Goal: Task Accomplishment & Management: Complete application form

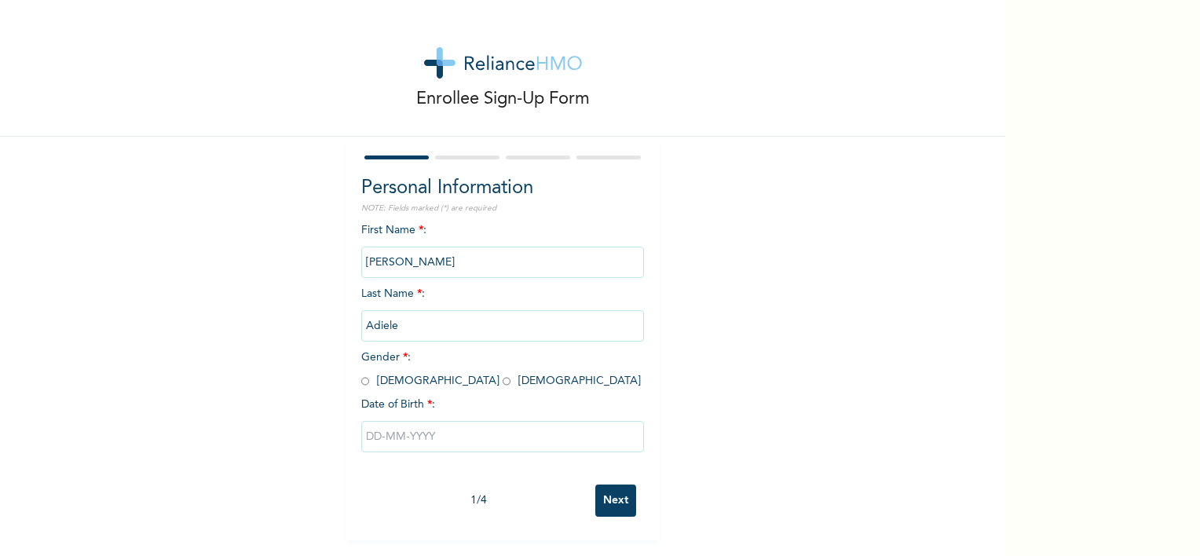
click at [502, 383] on input "radio" at bounding box center [506, 381] width 8 height 15
radio input "true"
click at [404, 433] on input "text" at bounding box center [502, 436] width 283 height 31
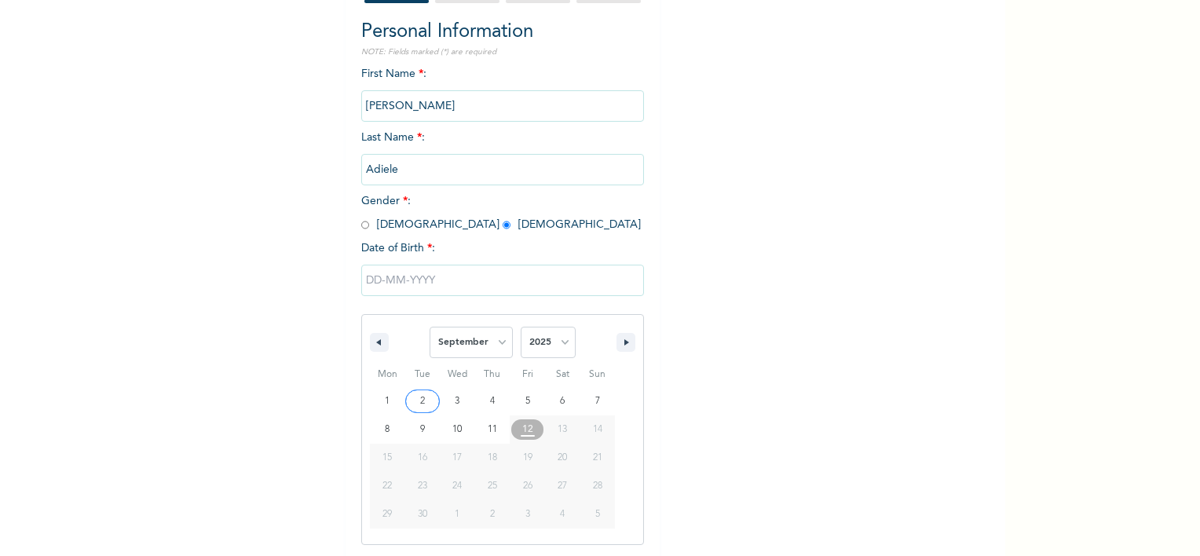
scroll to position [157, 0]
click at [468, 342] on select "January February March April May June July August September October November De…" at bounding box center [470, 341] width 83 height 31
select select "4"
click at [429, 326] on select "January February March April May June July August September October November De…" at bounding box center [470, 341] width 83 height 31
click at [543, 340] on select "2025 2024 2023 2022 2021 2020 2019 2018 2017 2016 2015 2014 2013 2012 2011 2010…" at bounding box center [547, 341] width 55 height 31
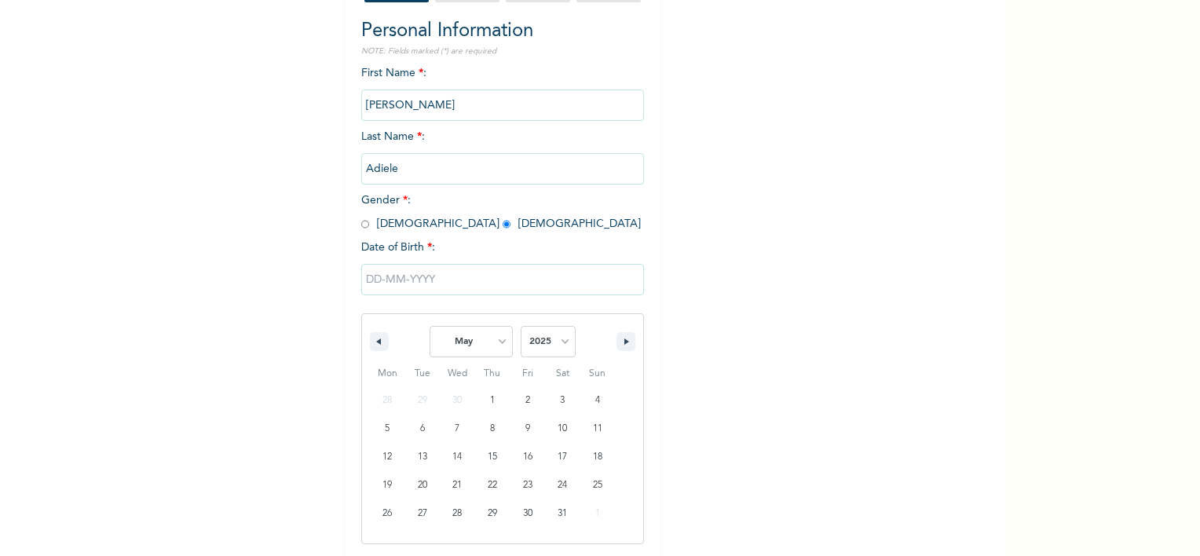
select select "1995"
click at [520, 326] on select "2025 2024 2023 2022 2021 2020 2019 2018 2017 2016 2015 2014 2013 2012 2011 2010…" at bounding box center [547, 341] width 55 height 31
type input "[DATE]"
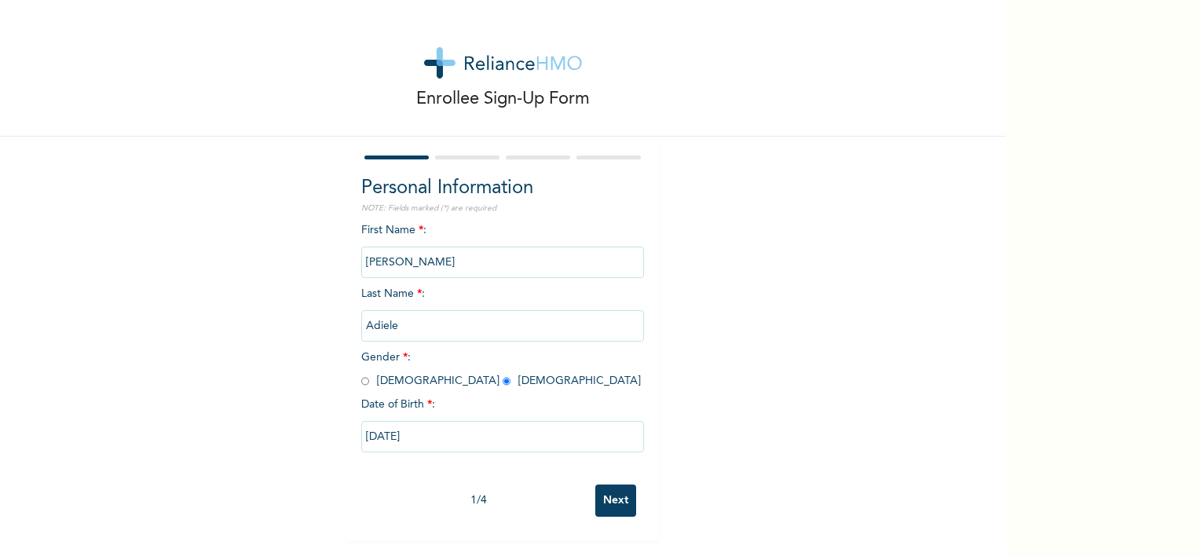
scroll to position [0, 0]
click at [607, 497] on input "Next" at bounding box center [615, 500] width 41 height 32
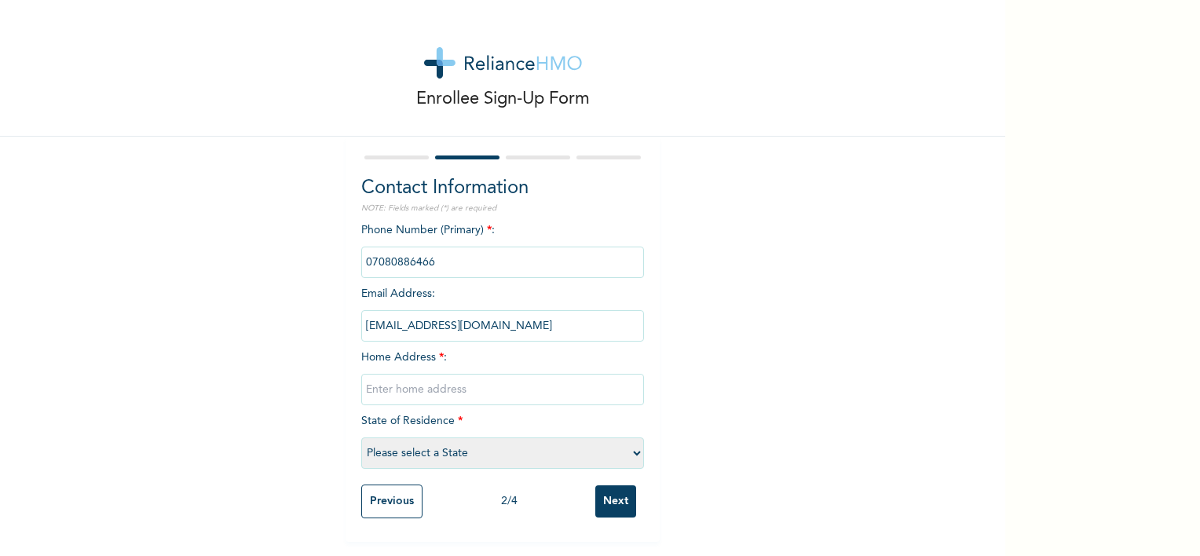
click at [419, 378] on div "Phone Number (Primary) * : Email Address : [EMAIL_ADDRESS][DOMAIN_NAME] Home Ad…" at bounding box center [502, 349] width 283 height 254
click at [418, 398] on input "text" at bounding box center [502, 389] width 283 height 31
type input "m"
drag, startPoint x: 562, startPoint y: 385, endPoint x: 572, endPoint y: 382, distance: 10.9
click at [562, 385] on input "[GEOGRAPHIC_DATA], [GEOGRAPHIC_DATA], lekki" at bounding box center [502, 389] width 283 height 31
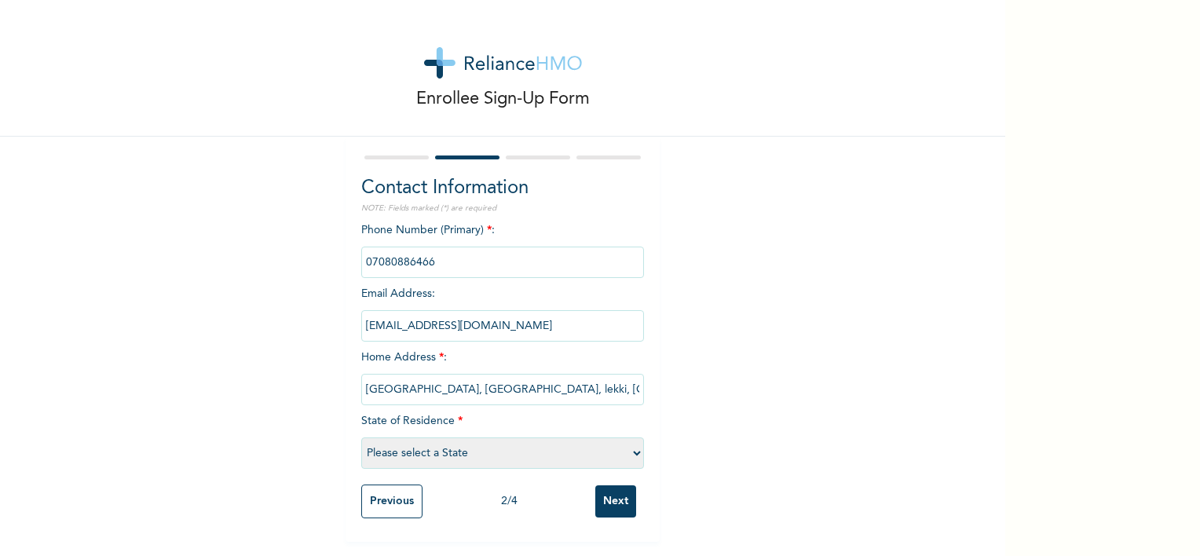
type input "[GEOGRAPHIC_DATA], [GEOGRAPHIC_DATA], lekki, [GEOGRAPHIC_DATA]"
click at [480, 458] on select "Please select a State [PERSON_NAME] (FCT) [PERSON_NAME] Ibom [GEOGRAPHIC_DATA] …" at bounding box center [502, 452] width 283 height 31
select select "25"
click at [361, 437] on select "Please select a State [PERSON_NAME] (FCT) [PERSON_NAME] Ibom [GEOGRAPHIC_DATA] …" at bounding box center [502, 452] width 283 height 31
click at [614, 507] on input "Next" at bounding box center [615, 501] width 41 height 32
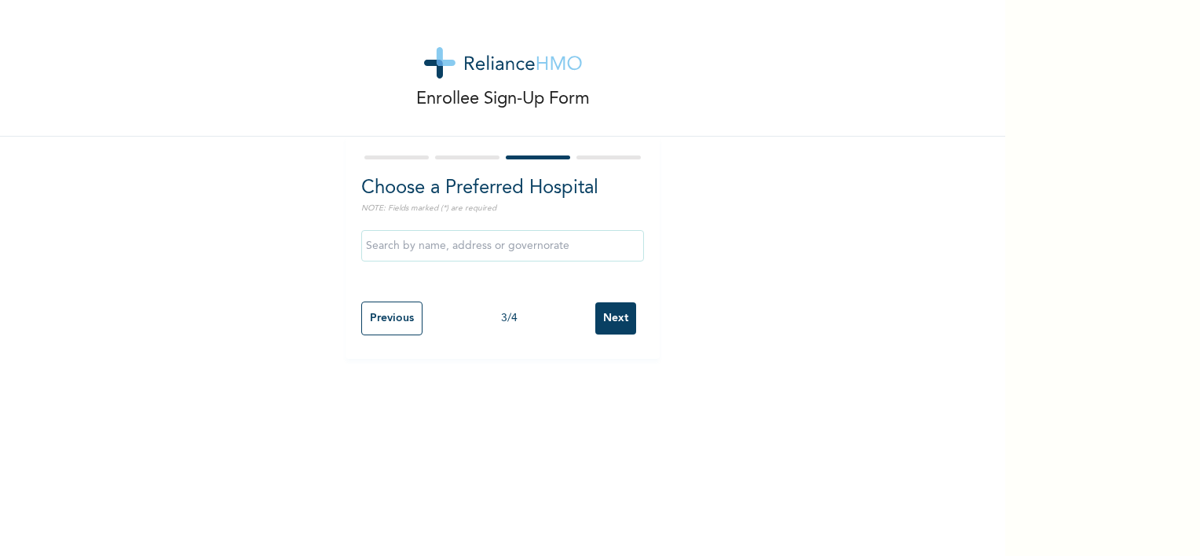
click at [445, 232] on input "text" at bounding box center [502, 245] width 283 height 31
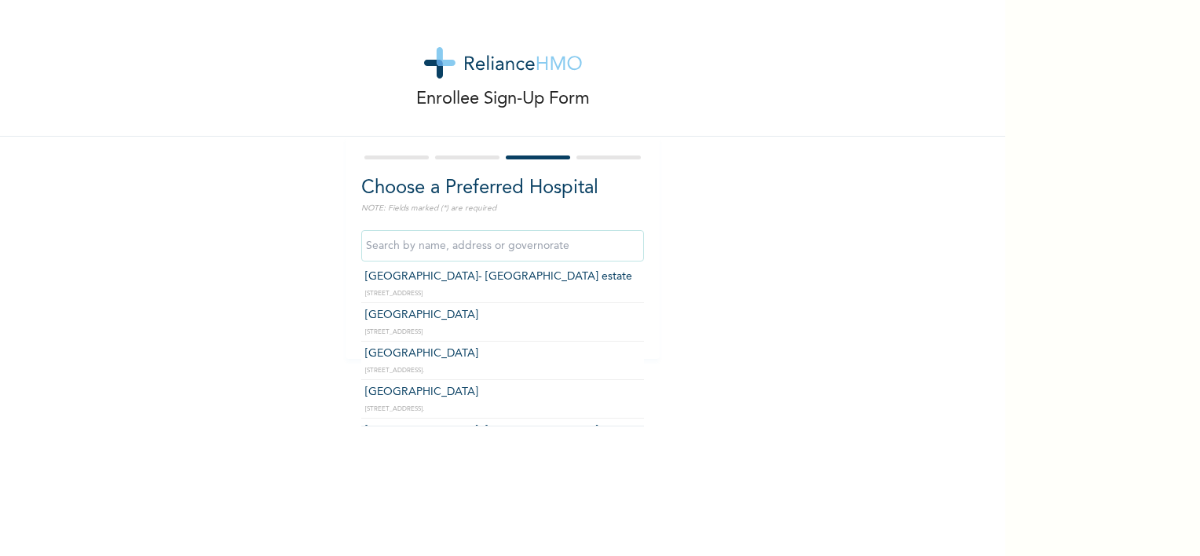
scroll to position [942, 0]
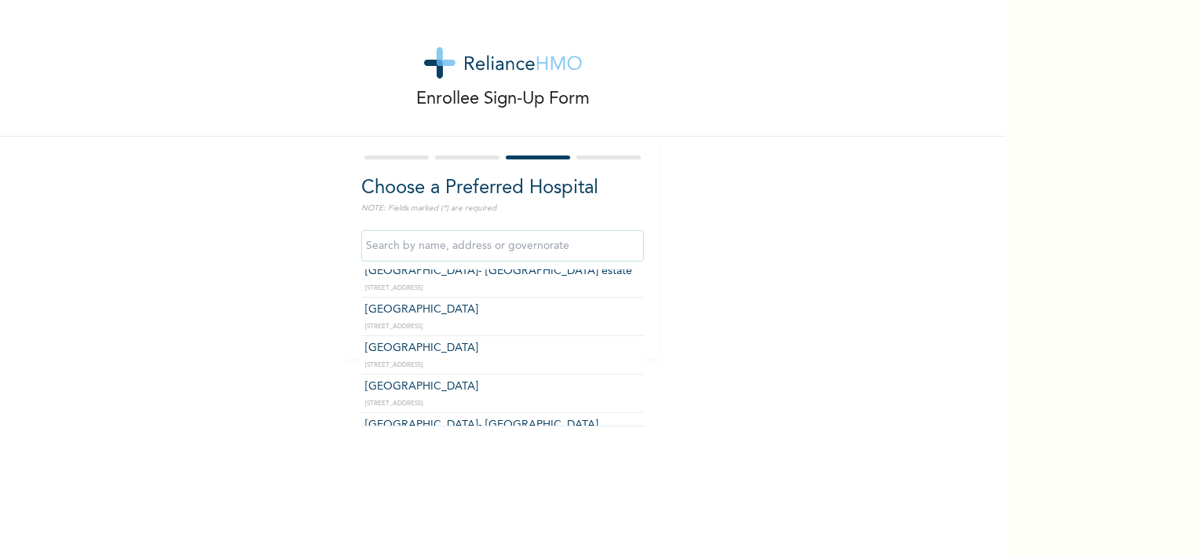
click at [713, 212] on div "Enrollee Sign-Up Form Choose a Preferred Hospital NOTE: Fields marked (*) are r…" at bounding box center [502, 179] width 1005 height 359
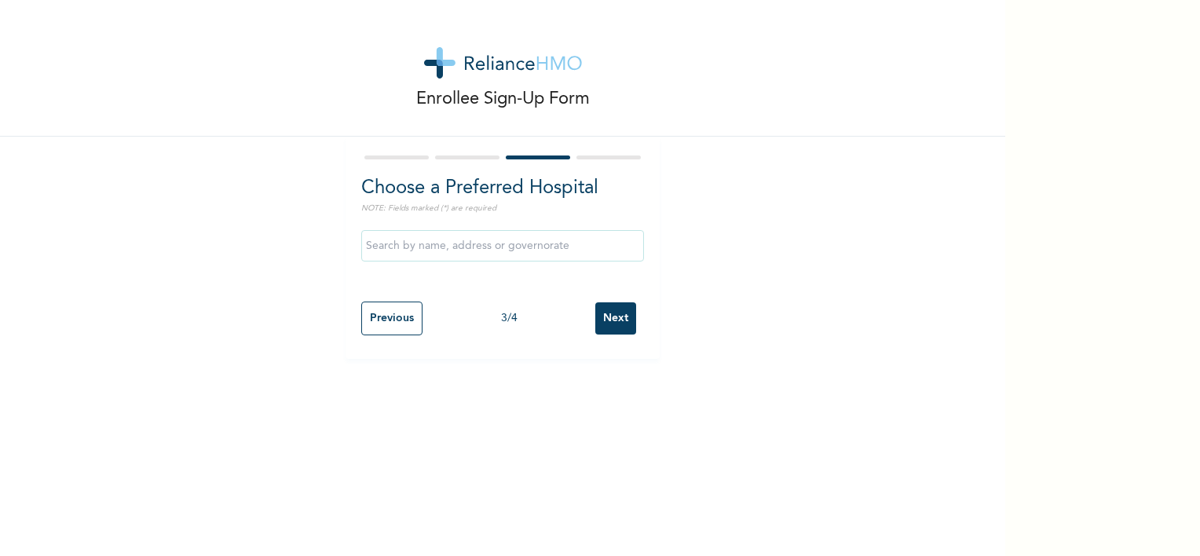
drag, startPoint x: 503, startPoint y: 276, endPoint x: 469, endPoint y: 294, distance: 37.9
click at [469, 294] on div "Previous 3 / 4 Next" at bounding box center [502, 318] width 283 height 49
click at [530, 259] on input "text" at bounding box center [502, 245] width 283 height 31
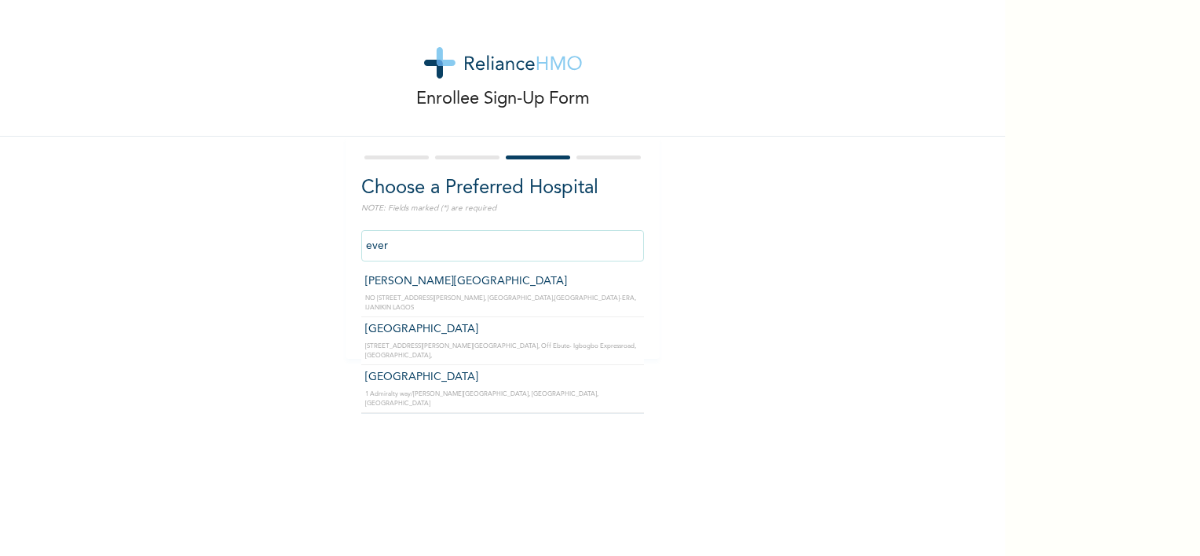
type input "ever"
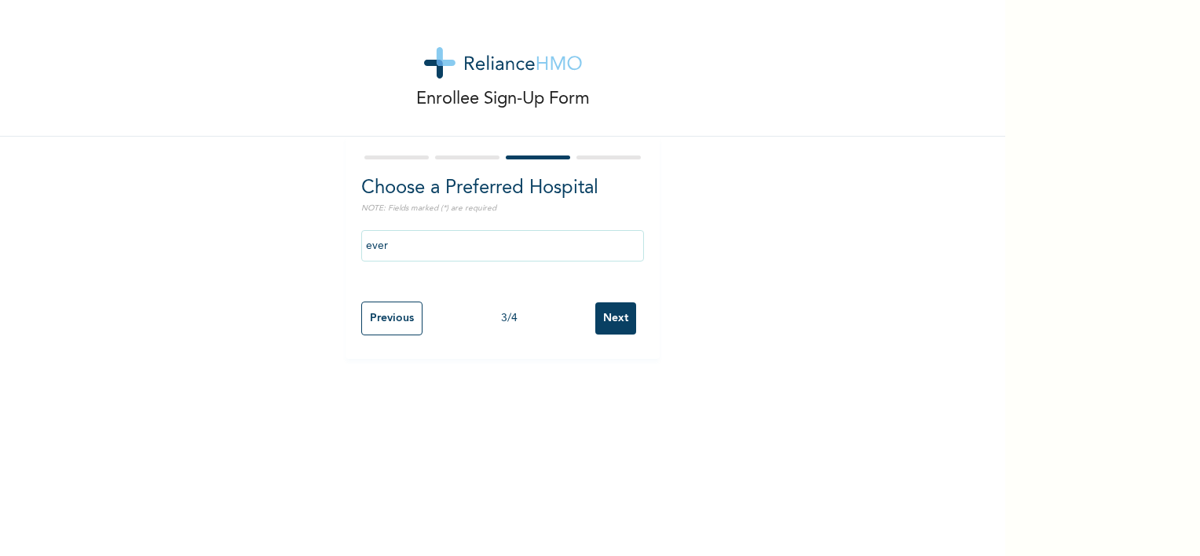
click at [911, 253] on div "Enrollee Sign-Up Form Choose a Preferred Hospital NOTE: Fields marked (*) are r…" at bounding box center [502, 179] width 1005 height 359
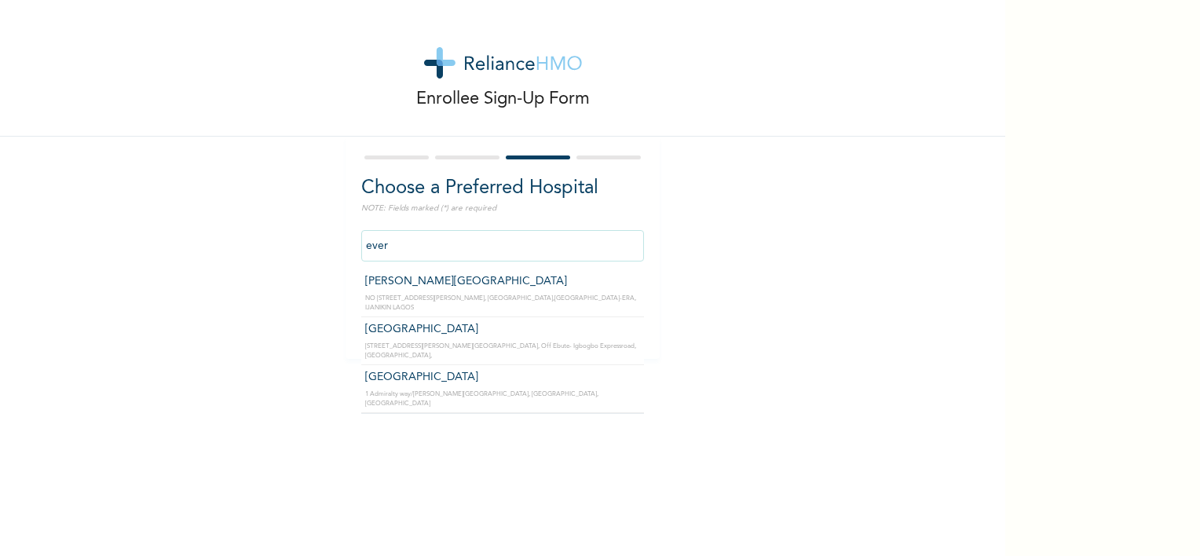
drag, startPoint x: 413, startPoint y: 248, endPoint x: 320, endPoint y: 250, distance: 92.7
click at [320, 250] on div "Enrollee Sign-Up Form Choose a Preferred Hospital NOTE: Fields marked (*) are r…" at bounding box center [502, 179] width 1005 height 359
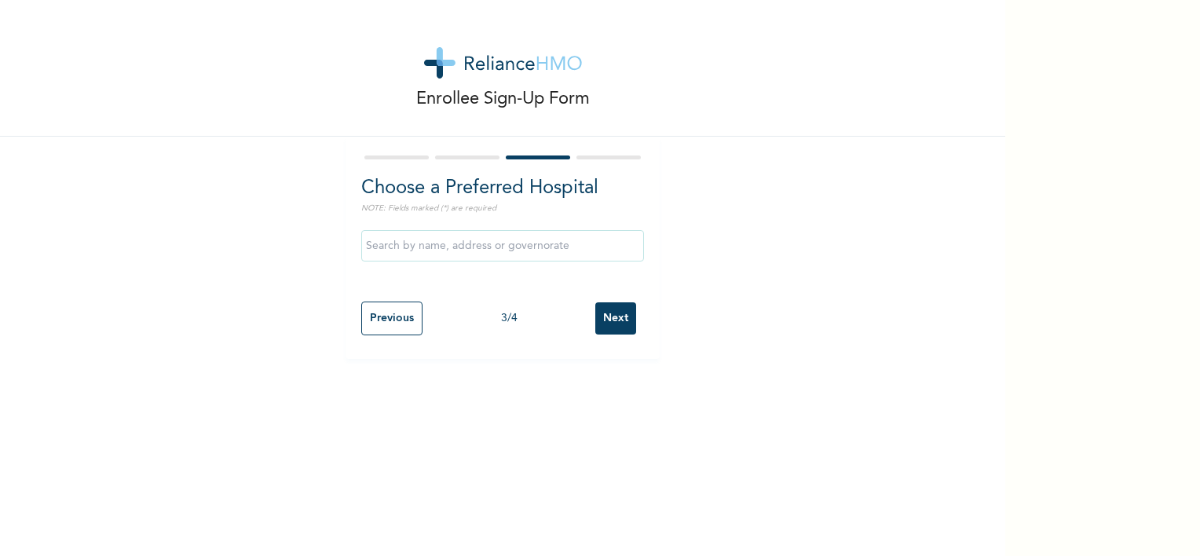
click at [674, 195] on div "Enrollee Sign-Up Form Choose a Preferred Hospital NOTE: Fields marked (*) are r…" at bounding box center [502, 179] width 1005 height 359
click at [610, 316] on input "Next" at bounding box center [615, 318] width 41 height 32
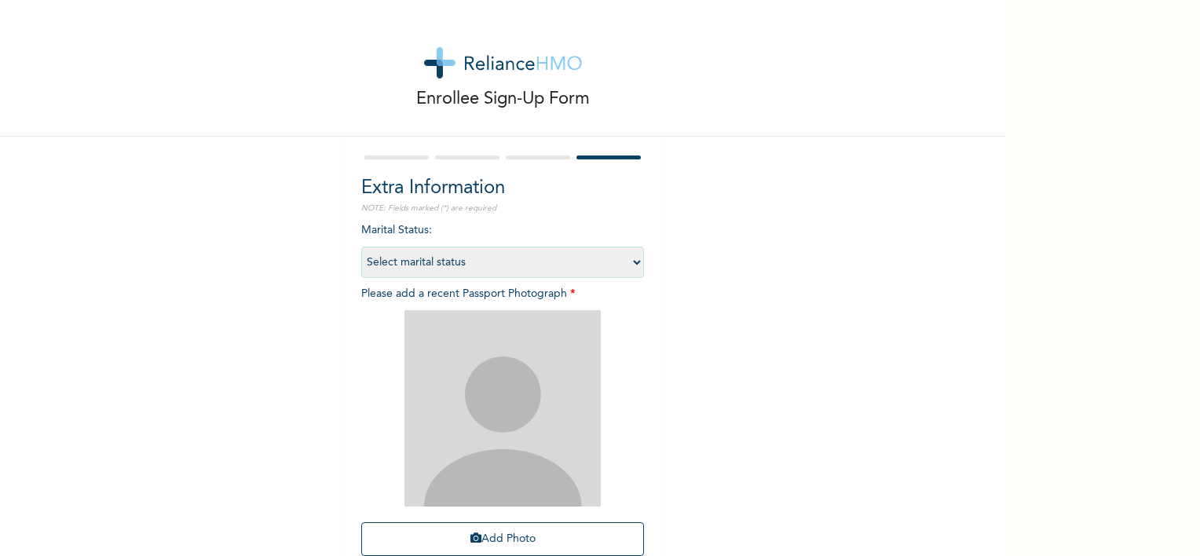
click at [587, 257] on select "Select marital status [DEMOGRAPHIC_DATA] Married [DEMOGRAPHIC_DATA] Widow/[DEMO…" at bounding box center [502, 262] width 283 height 31
select select "1"
click at [361, 247] on select "Select marital status [DEMOGRAPHIC_DATA] Married [DEMOGRAPHIC_DATA] Widow/[DEMO…" at bounding box center [502, 262] width 283 height 31
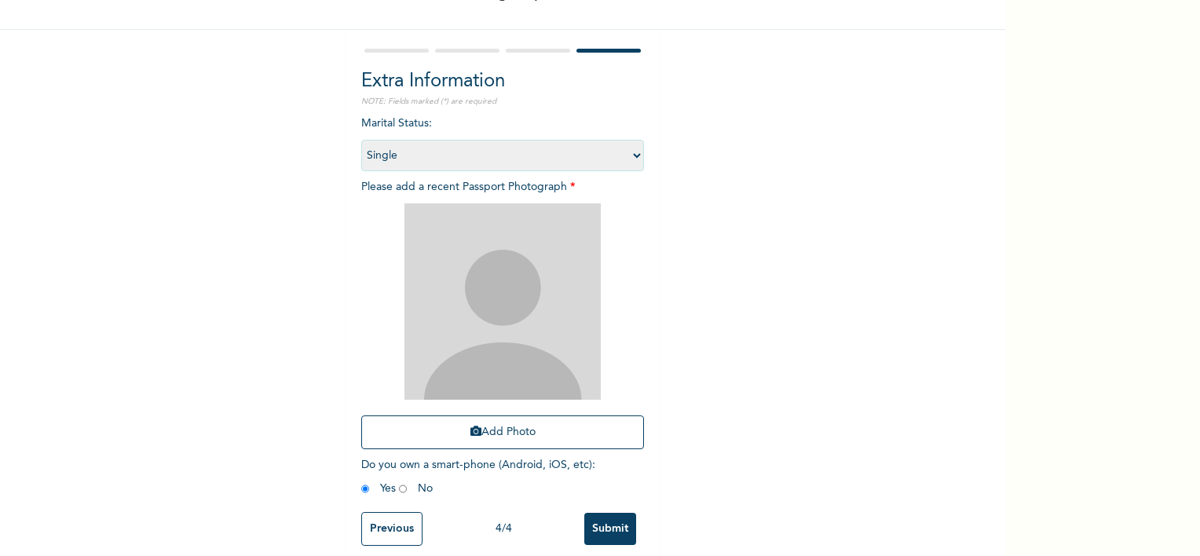
scroll to position [131, 0]
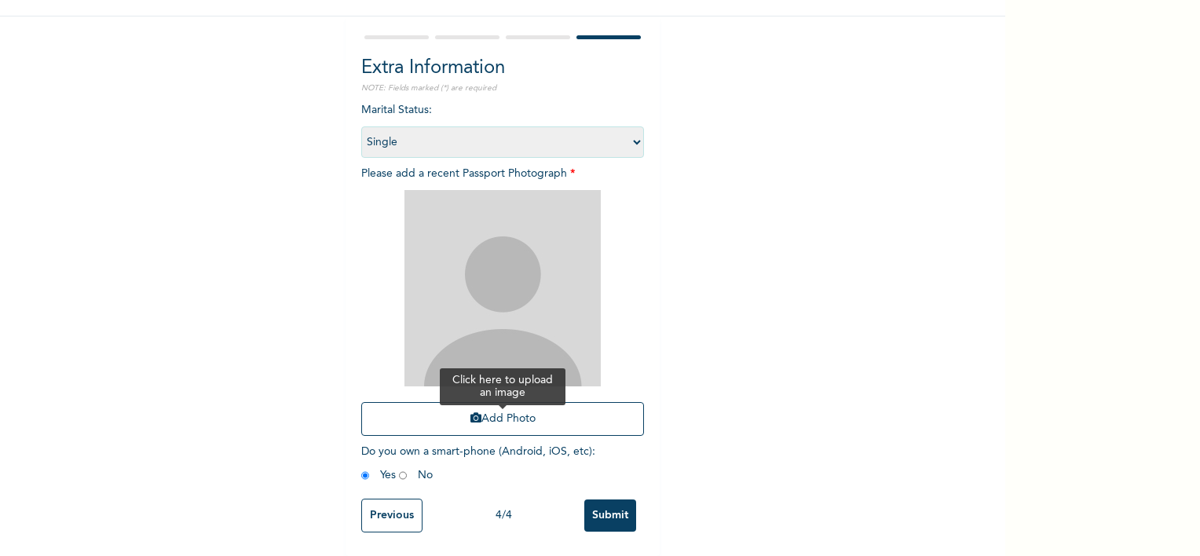
click at [523, 407] on button "Add Photo" at bounding box center [502, 419] width 283 height 34
click at [535, 389] on div "Add Photo" at bounding box center [502, 312] width 283 height 261
click at [524, 405] on button "Add Photo" at bounding box center [502, 419] width 283 height 34
click at [489, 405] on button "Add Photo" at bounding box center [502, 419] width 283 height 34
click at [490, 415] on button "Add Photo" at bounding box center [502, 419] width 283 height 34
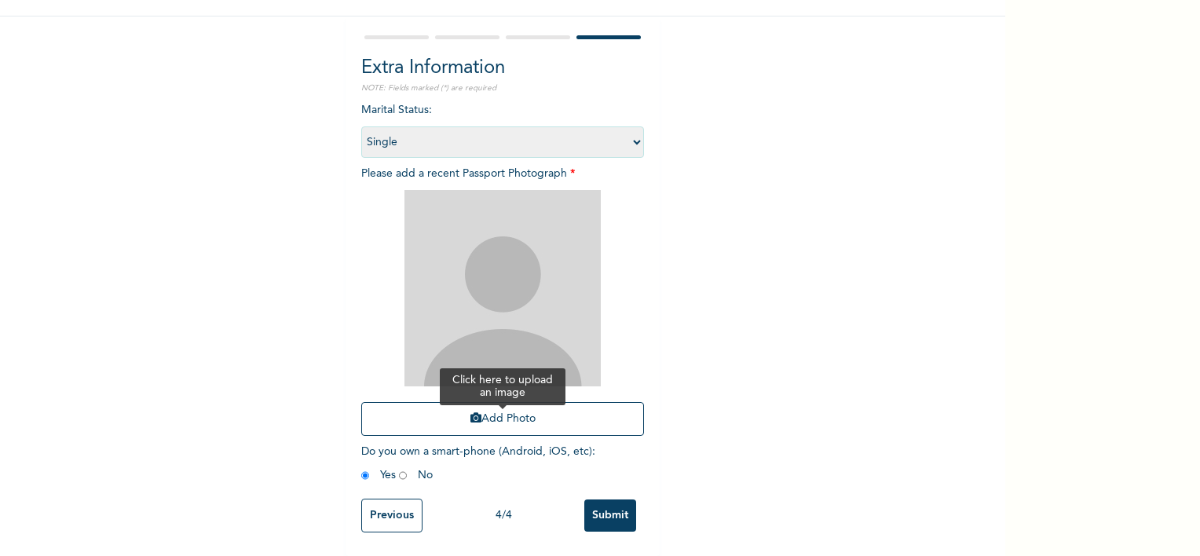
click at [509, 417] on button "Add Photo" at bounding box center [502, 419] width 283 height 34
click at [508, 405] on button "Add Photo" at bounding box center [502, 419] width 283 height 34
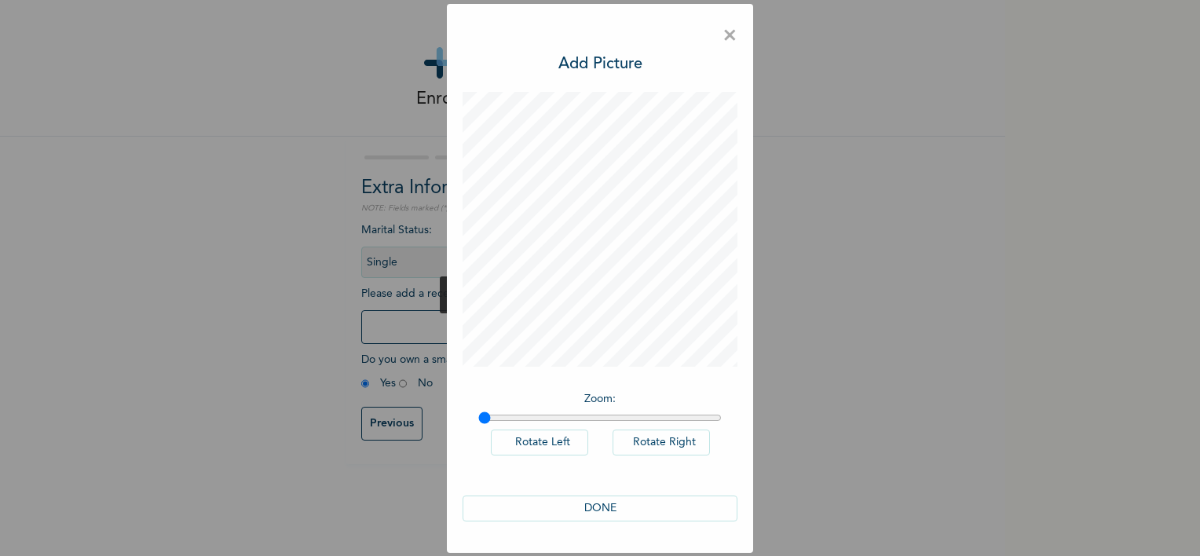
scroll to position [0, 0]
drag, startPoint x: 487, startPoint y: 418, endPoint x: 518, endPoint y: 420, distance: 31.5
click at [518, 420] on input "range" at bounding box center [599, 417] width 243 height 13
drag, startPoint x: 520, startPoint y: 418, endPoint x: 509, endPoint y: 418, distance: 11.8
type input "1.11"
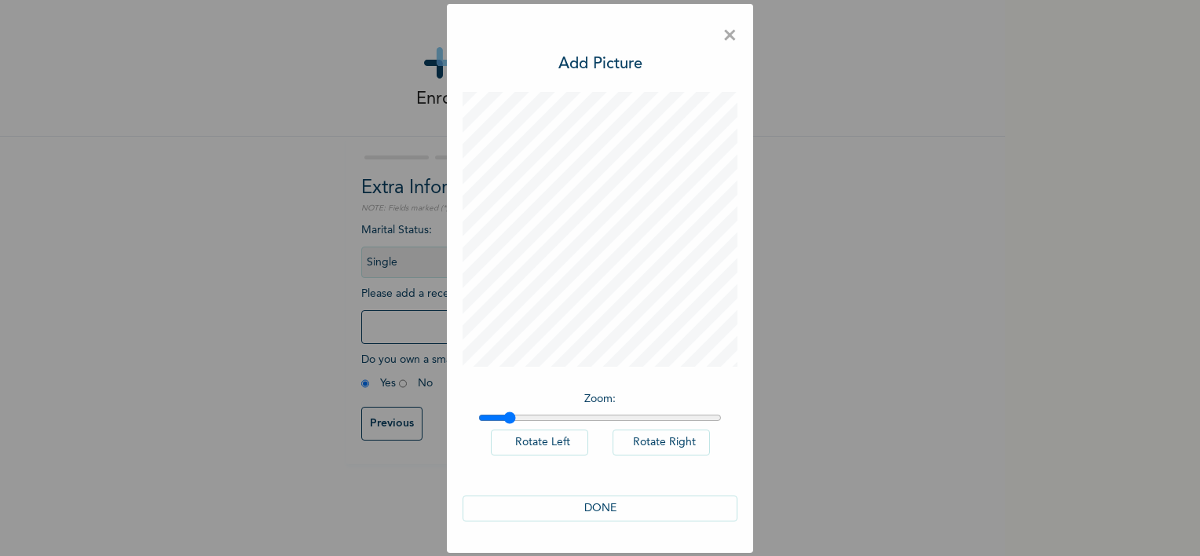
click at [509, 418] on input "range" at bounding box center [599, 417] width 243 height 13
click at [630, 505] on button "DONE" at bounding box center [599, 508] width 275 height 26
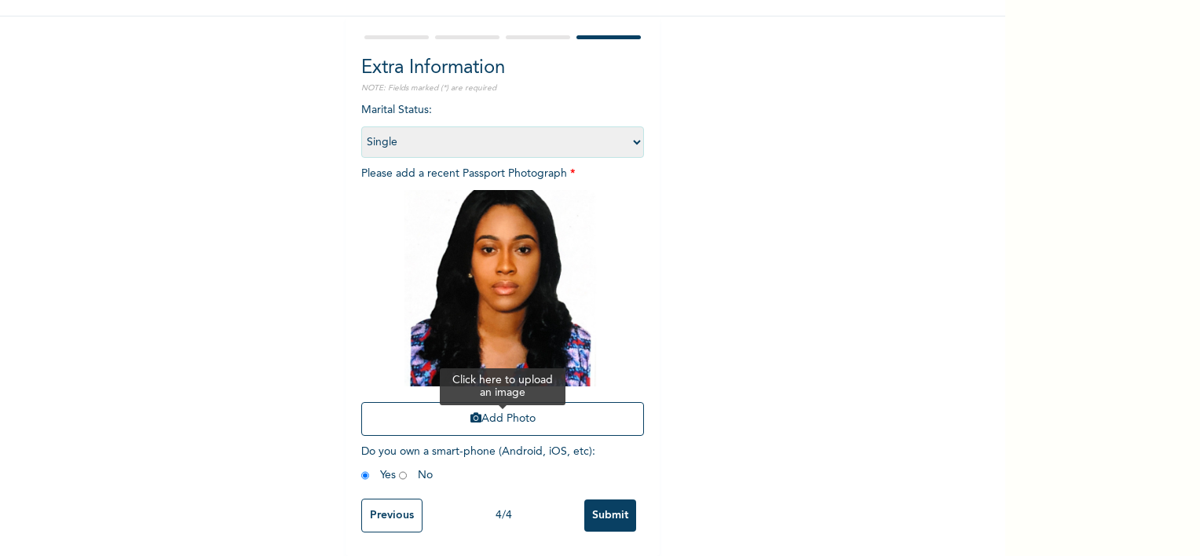
scroll to position [131, 0]
click at [606, 502] on input "Submit" at bounding box center [610, 515] width 52 height 32
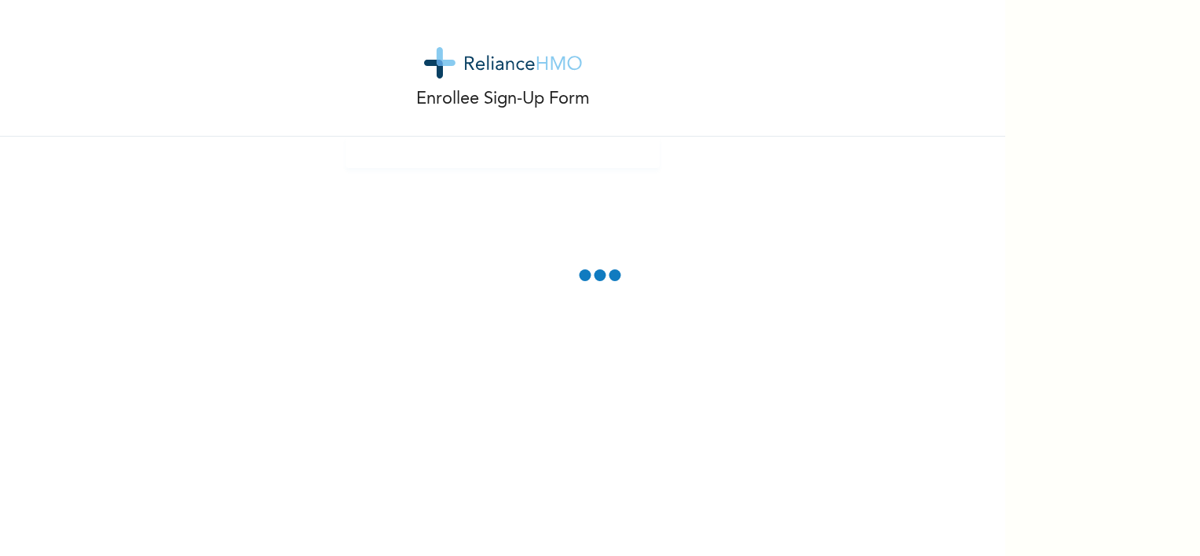
scroll to position [0, 0]
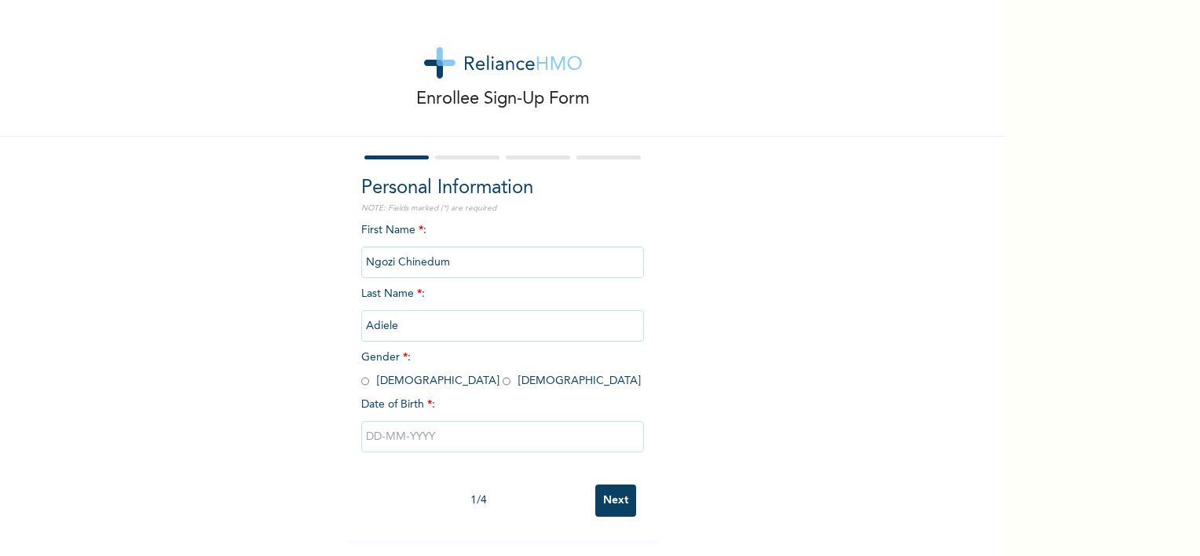
click at [395, 382] on span "Gender * : Male Female" at bounding box center [500, 369] width 279 height 35
click at [502, 382] on input "radio" at bounding box center [506, 381] width 8 height 15
radio input "true"
click at [407, 427] on input "text" at bounding box center [502, 436] width 283 height 31
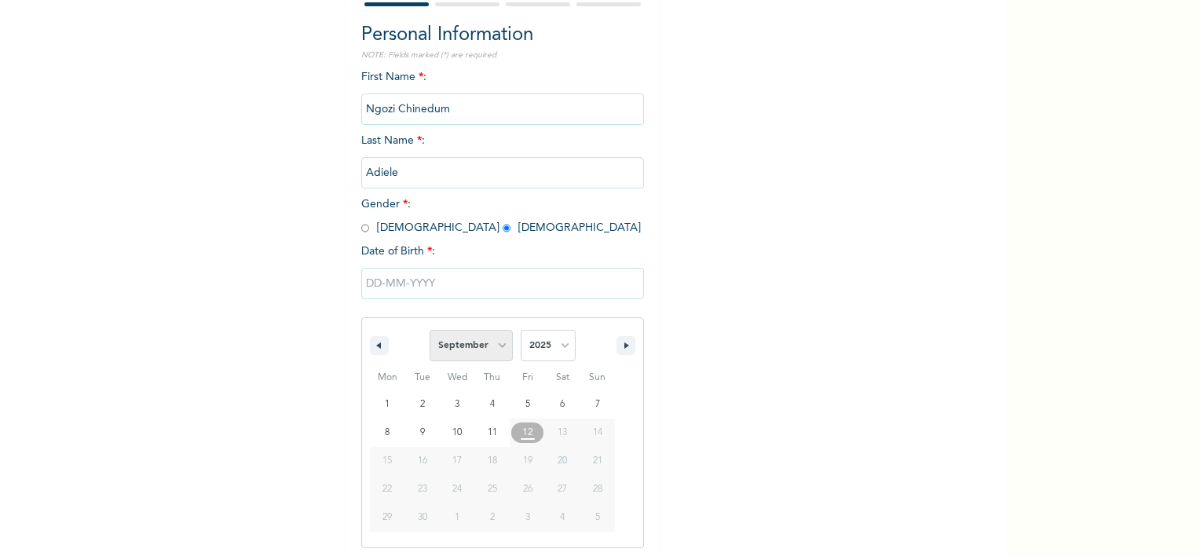
scroll to position [157, 0]
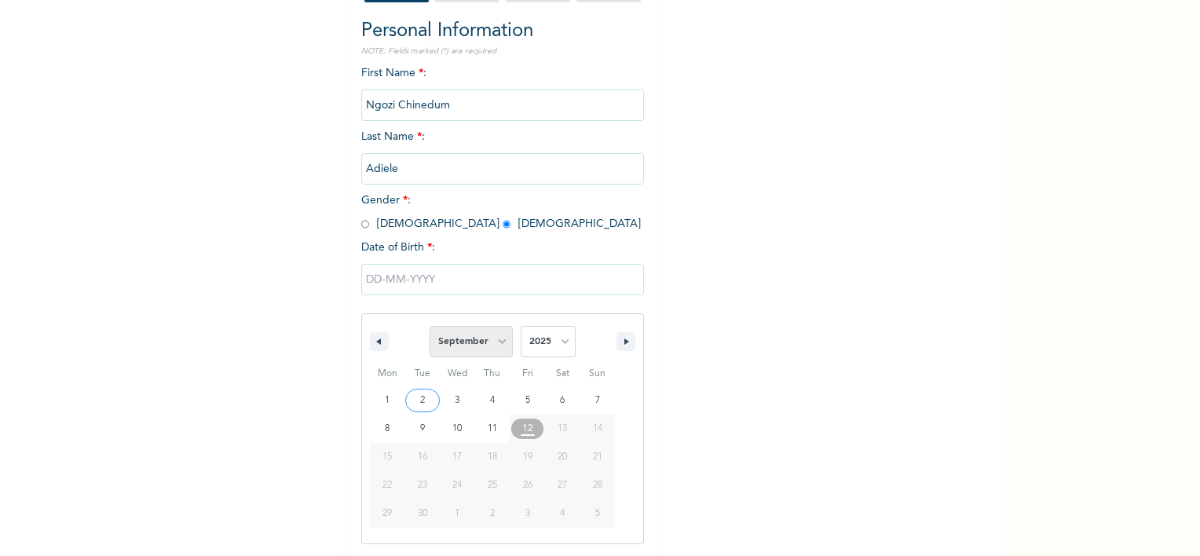
click at [489, 339] on select "January February March April May June July August September October November De…" at bounding box center [470, 341] width 83 height 31
click at [429, 326] on select "January February March April May June July August September October November De…" at bounding box center [470, 341] width 83 height 31
select select "8"
click at [533, 335] on select "2025 2024 2023 2022 2021 2020 2019 2018 2017 2016 2015 2014 2013 2012 2011 2010…" at bounding box center [547, 341] width 55 height 31
select select "1960"
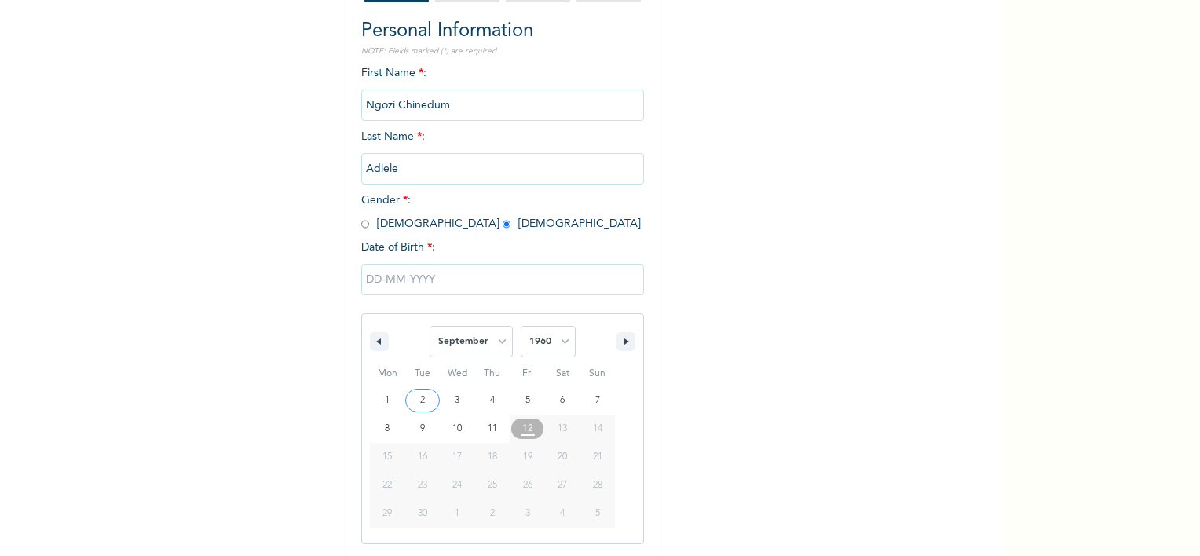
click at [520, 326] on select "2025 2024 2023 2022 2021 2020 2019 2018 2017 2016 2015 2014 2013 2012 2011 2010…" at bounding box center [547, 341] width 55 height 31
click at [488, 338] on select "January February March April May June July August September October November De…" at bounding box center [470, 341] width 83 height 31
select select "9"
click at [429, 326] on select "January February March April May June July August September October November De…" at bounding box center [470, 341] width 83 height 31
type input "10/29/1960"
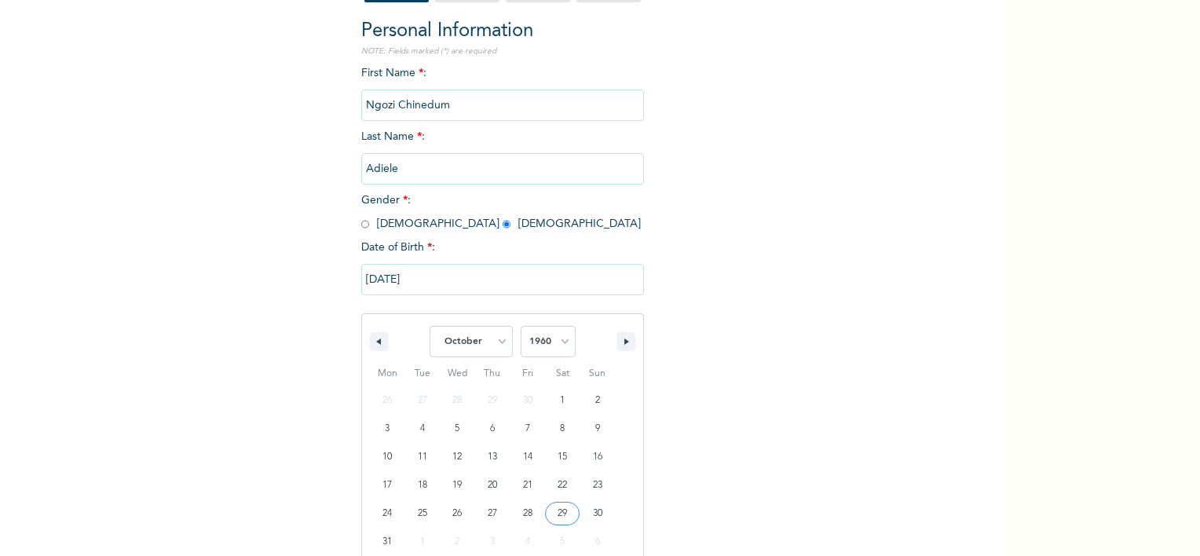
scroll to position [0, 0]
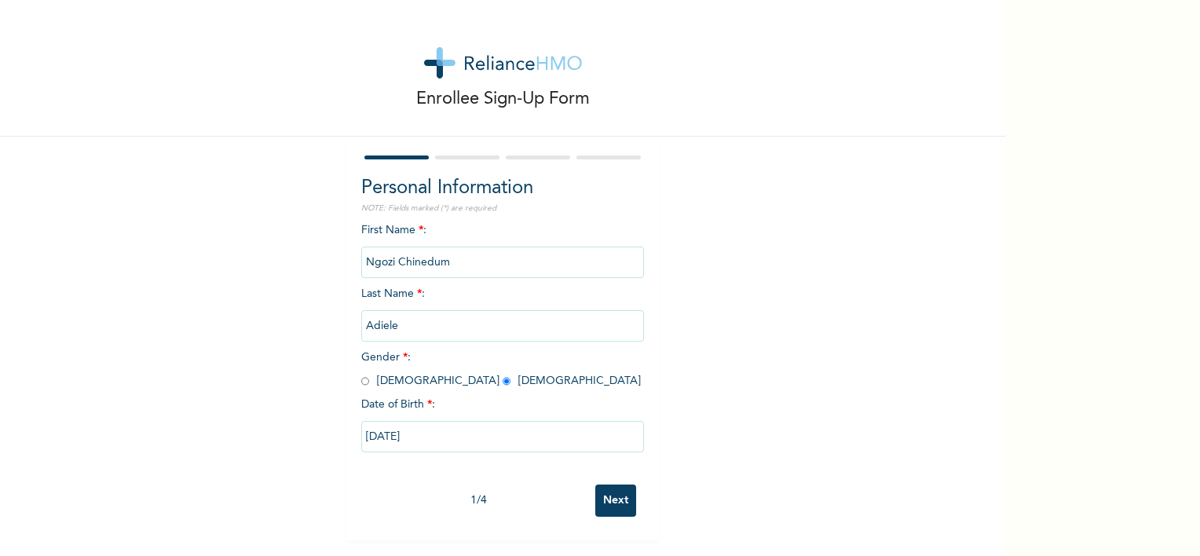
click at [609, 499] on input "Next" at bounding box center [615, 500] width 41 height 32
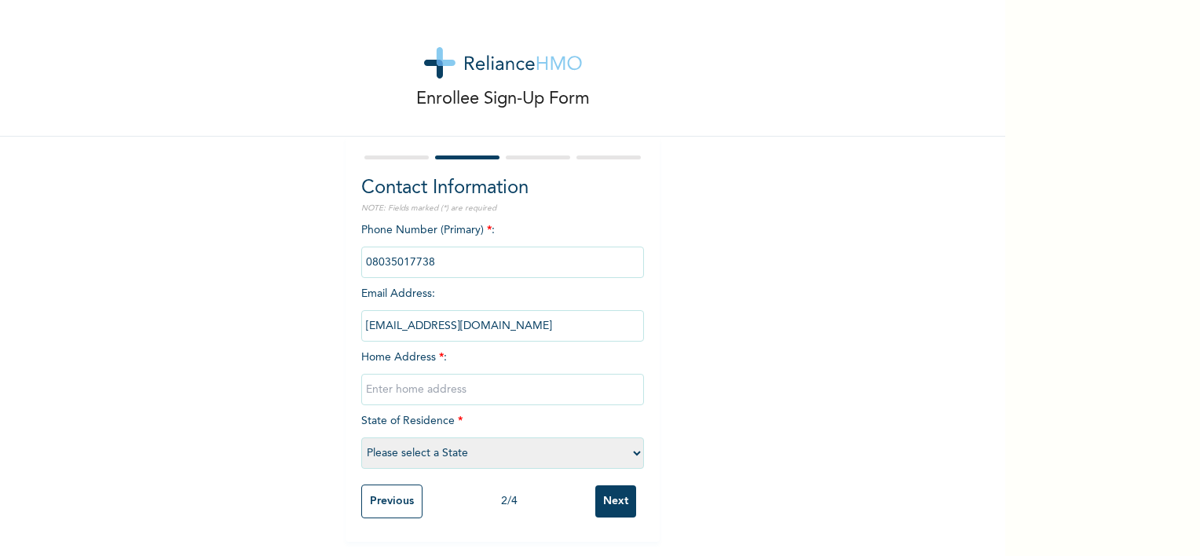
click at [466, 394] on input "text" at bounding box center [502, 389] width 283 height 31
type input "Midland Court, Off Cheveron Drive Lekki"
click at [493, 457] on select "Please select a State [PERSON_NAME] (FCT) [PERSON_NAME] Ibom [GEOGRAPHIC_DATA] …" at bounding box center [502, 452] width 283 height 31
select select "25"
click at [361, 437] on select "Please select a State [PERSON_NAME] (FCT) [PERSON_NAME] Ibom [GEOGRAPHIC_DATA] …" at bounding box center [502, 452] width 283 height 31
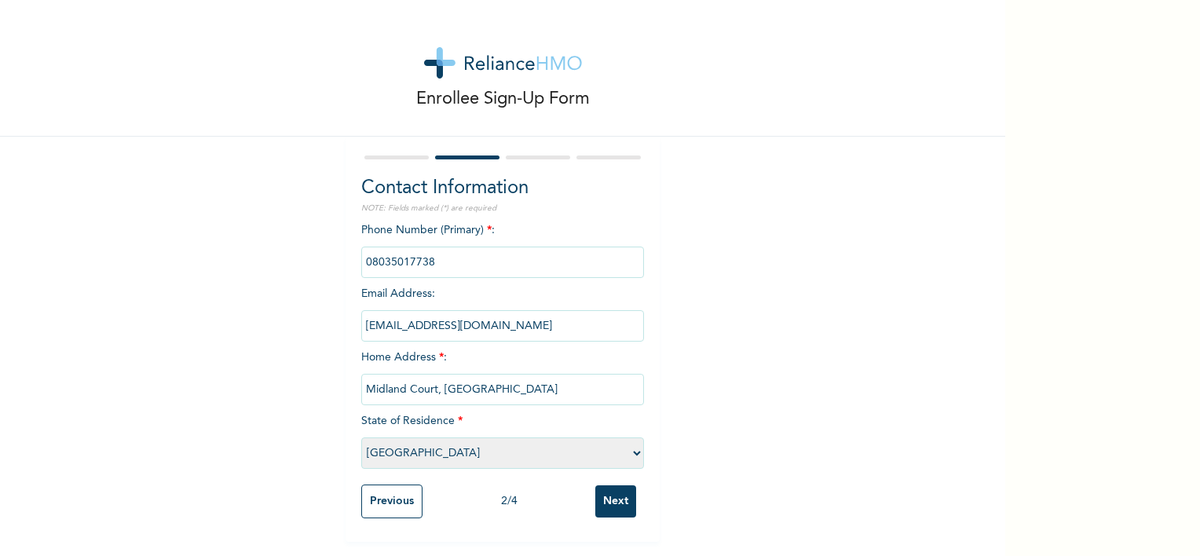
click at [614, 506] on input "Next" at bounding box center [615, 501] width 41 height 32
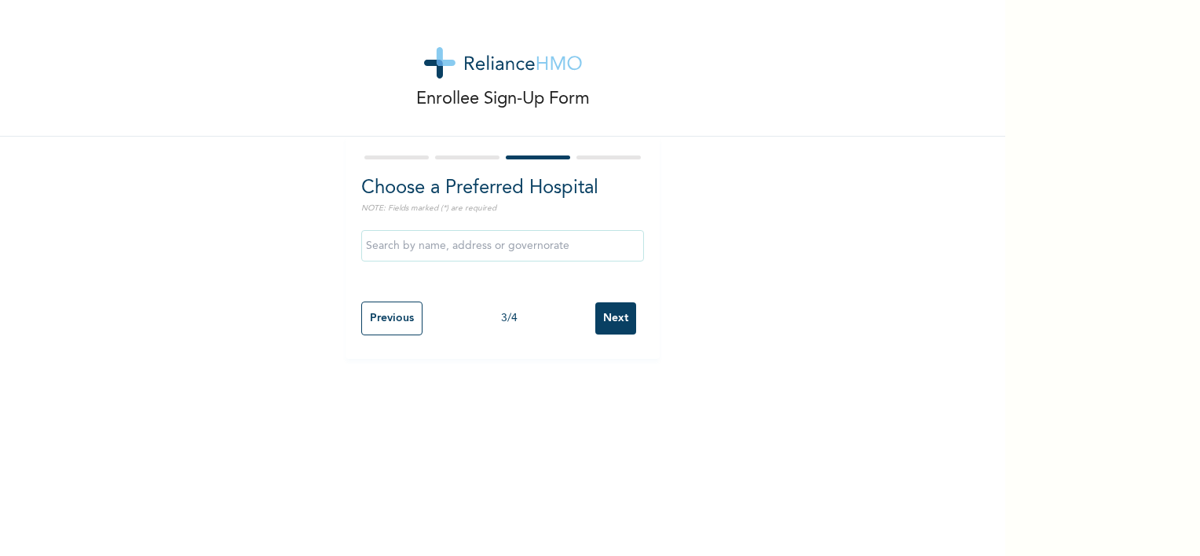
click at [606, 309] on input "Next" at bounding box center [615, 318] width 41 height 32
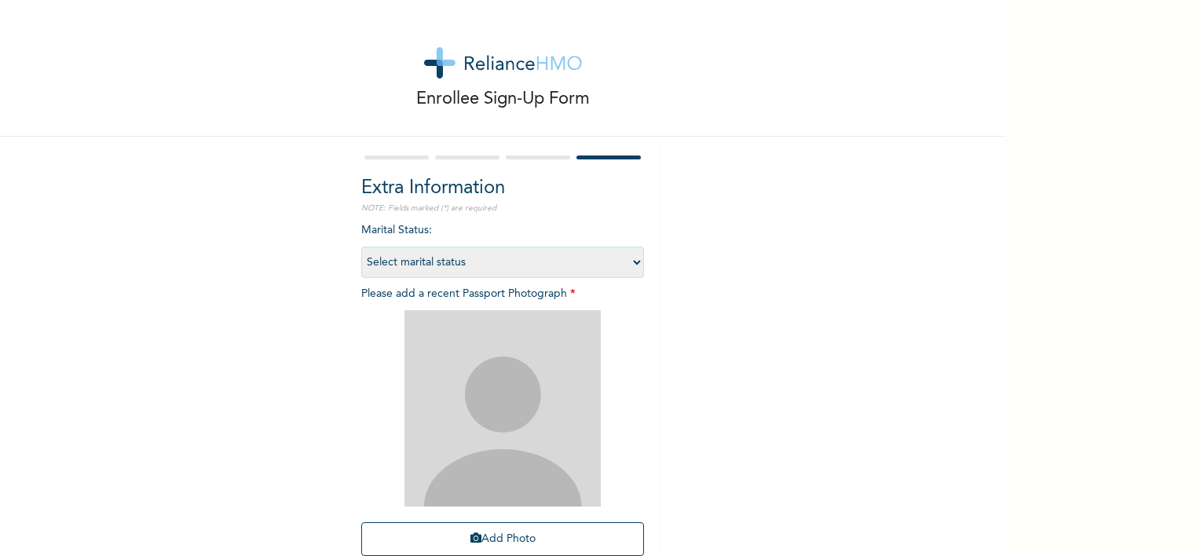
click at [446, 256] on select "Select marital status [DEMOGRAPHIC_DATA] Married [DEMOGRAPHIC_DATA] Widow/[DEMO…" at bounding box center [502, 262] width 283 height 31
select select "4"
click at [361, 247] on select "Select marital status [DEMOGRAPHIC_DATA] Married [DEMOGRAPHIC_DATA] Widow/[DEMO…" at bounding box center [502, 262] width 283 height 31
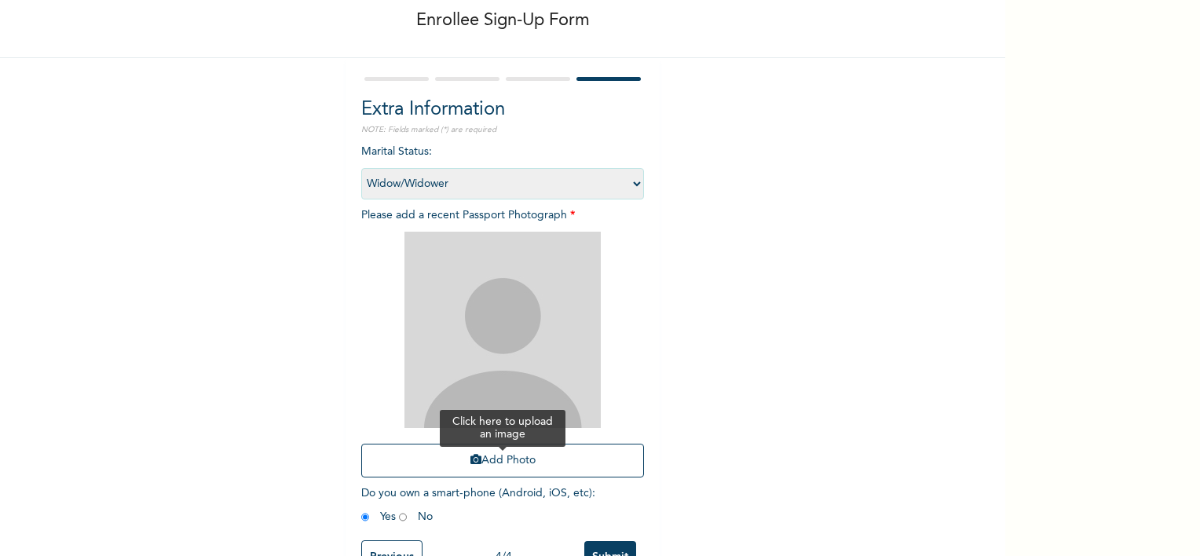
click at [509, 461] on button "Add Photo" at bounding box center [502, 461] width 283 height 34
click at [534, 465] on button "Add Photo" at bounding box center [502, 461] width 283 height 34
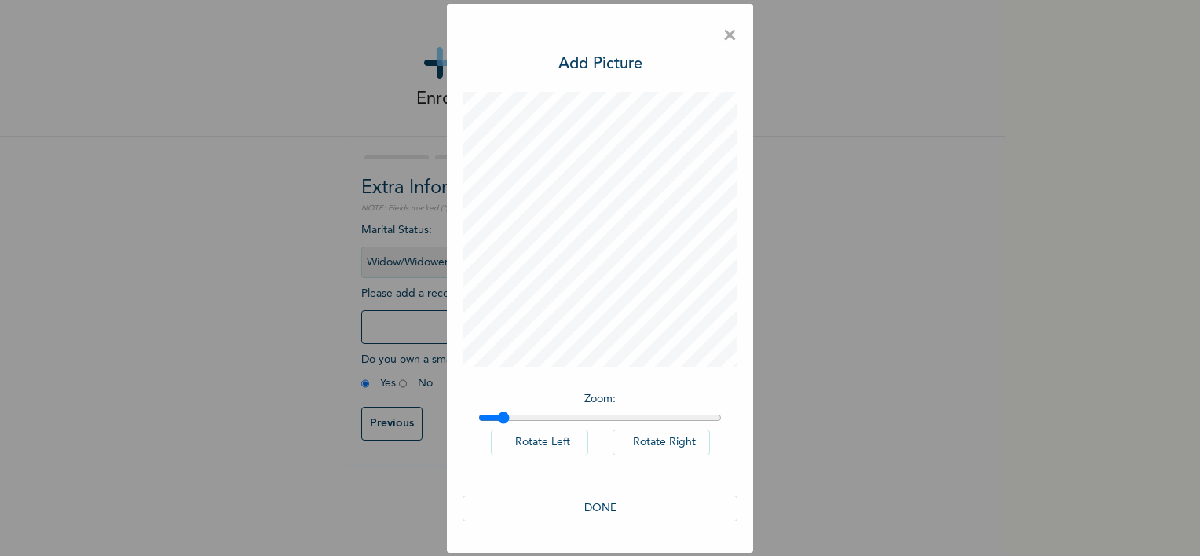
drag, startPoint x: 487, startPoint y: 418, endPoint x: 502, endPoint y: 429, distance: 18.7
type input "1.08"
click at [502, 424] on input "range" at bounding box center [599, 417] width 243 height 13
click at [619, 502] on button "DONE" at bounding box center [599, 508] width 275 height 26
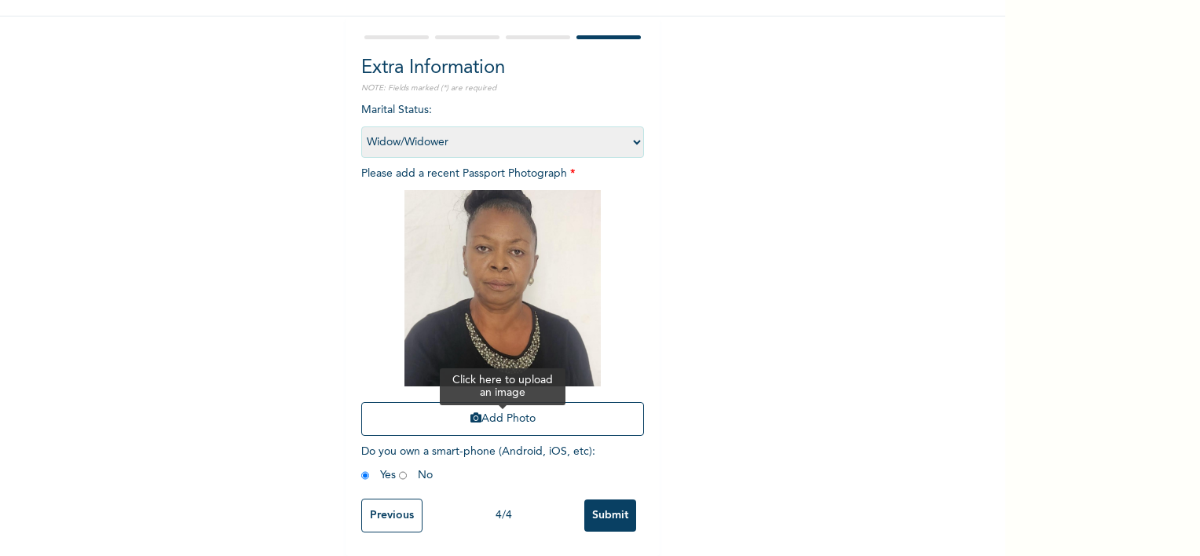
scroll to position [131, 0]
click at [623, 509] on input "Submit" at bounding box center [610, 515] width 52 height 32
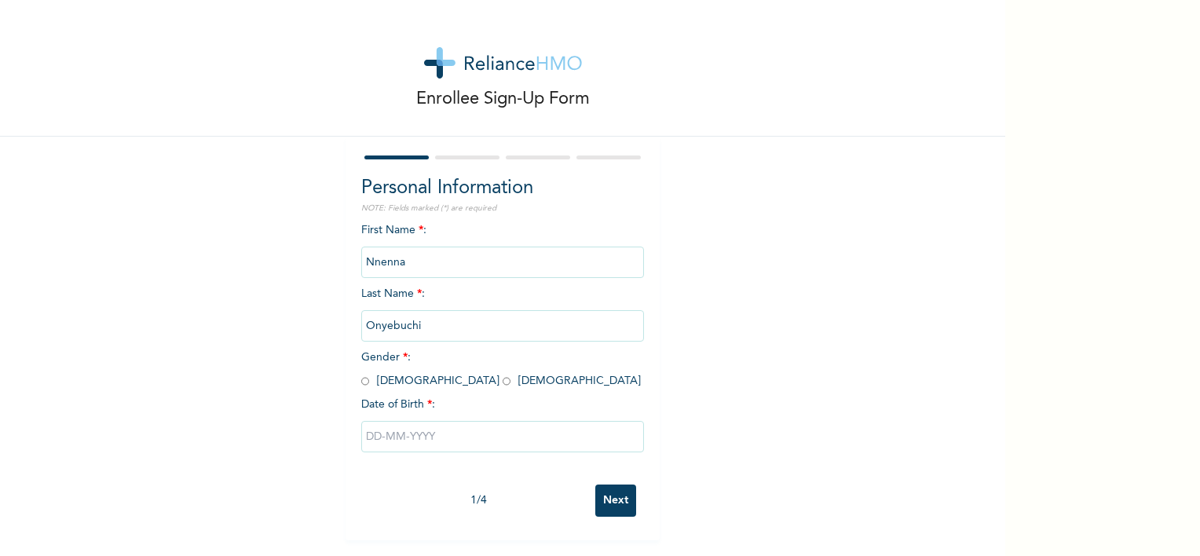
click at [502, 384] on input "radio" at bounding box center [506, 381] width 8 height 15
radio input "true"
click at [402, 437] on input "text" at bounding box center [502, 436] width 283 height 31
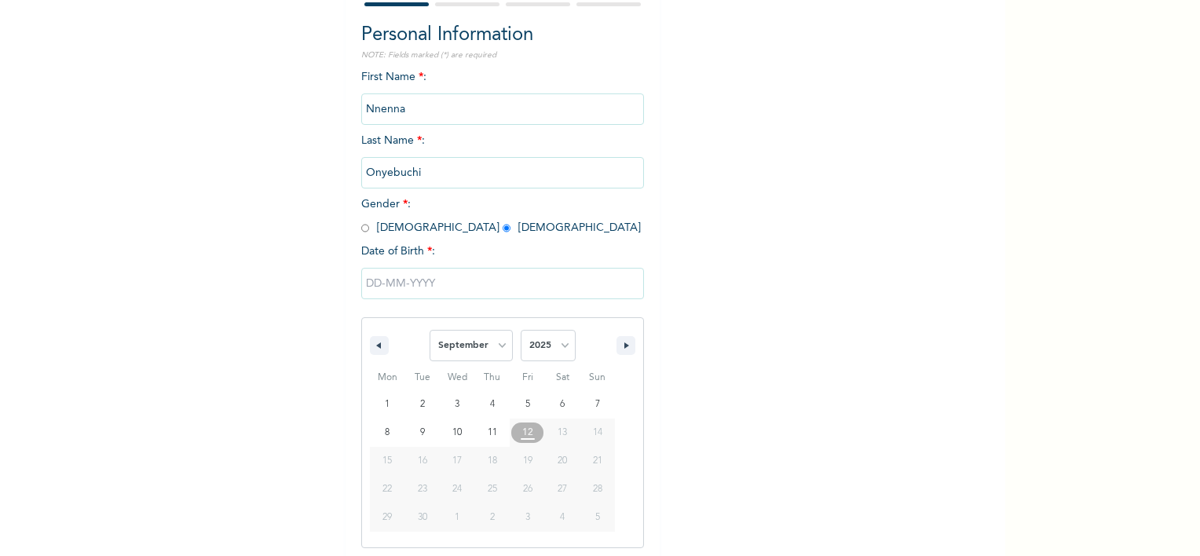
scroll to position [157, 0]
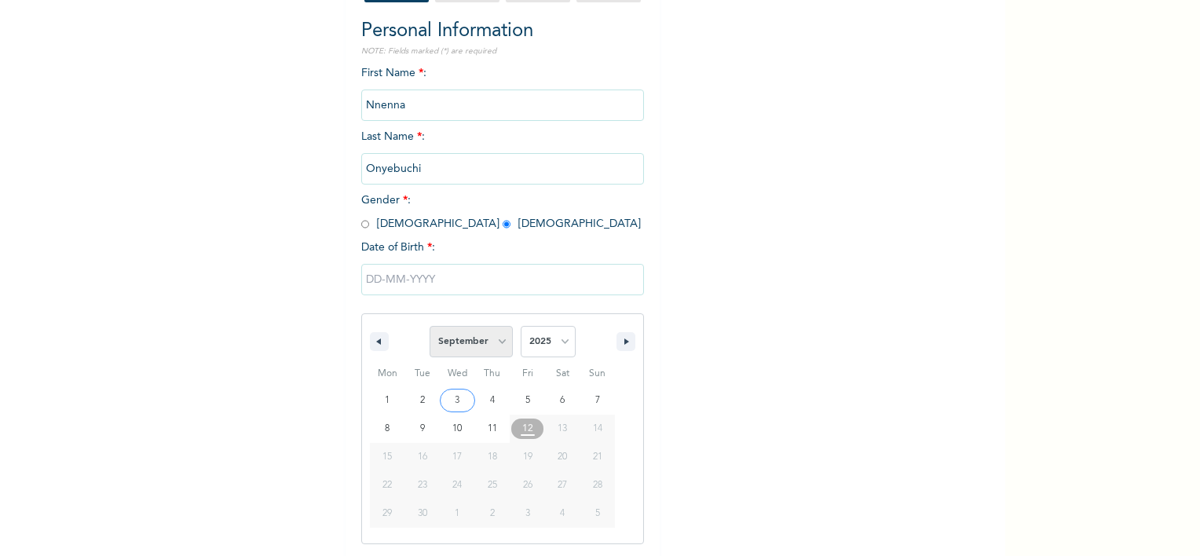
click at [453, 348] on select "January February March April May June July August September October November De…" at bounding box center [470, 341] width 83 height 31
select select "4"
click at [429, 326] on select "January February March April May June July August September October November De…" at bounding box center [470, 341] width 83 height 31
click at [543, 336] on select "2025 2024 2023 2022 2021 2020 2019 2018 2017 2016 2015 2014 2013 2012 2011 2010…" at bounding box center [547, 341] width 55 height 31
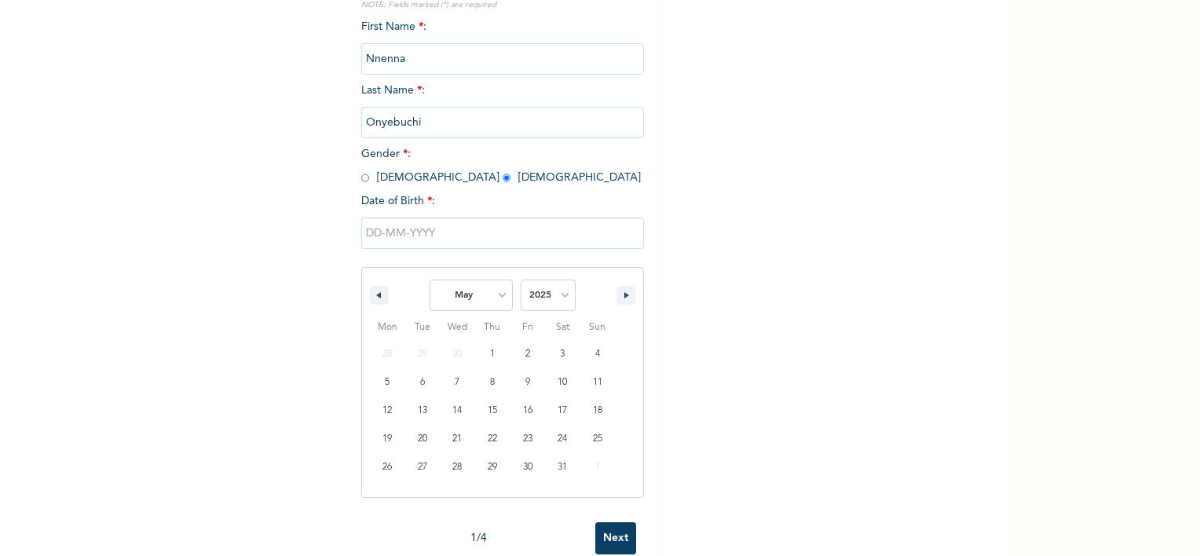
scroll to position [238, 0]
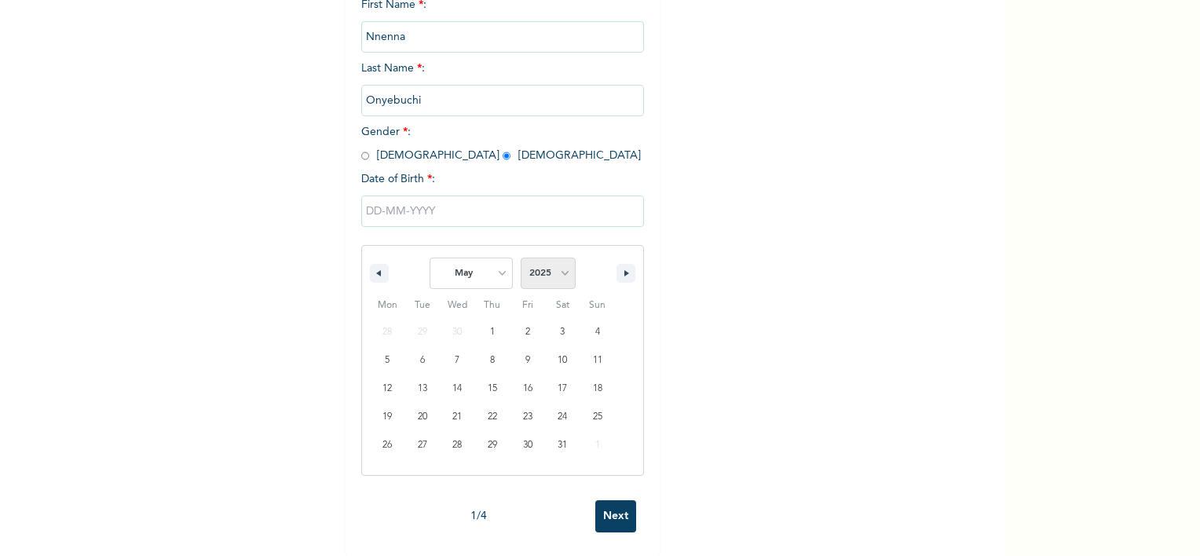
click at [547, 261] on select "2025 2024 2023 2022 2021 2020 2019 2018 2017 2016 2015 2014 2013 2012 2011 2010…" at bounding box center [547, 272] width 55 height 31
select select "1988"
click at [520, 257] on select "2025 2024 2023 2022 2021 2020 2019 2018 2017 2016 2015 2014 2013 2012 2011 2010…" at bounding box center [547, 272] width 55 height 31
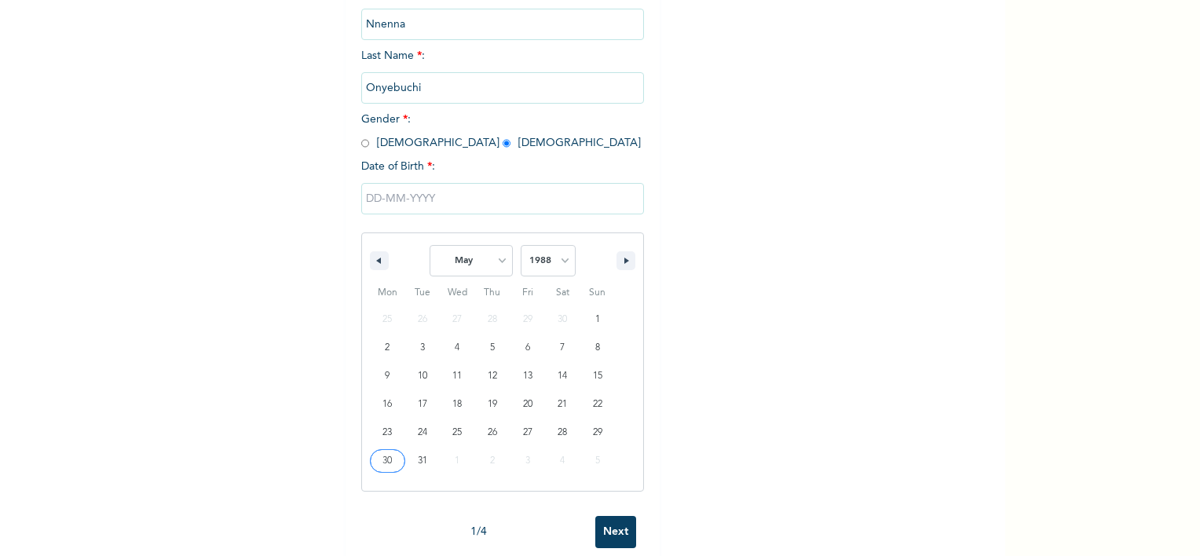
type input "[DATE]"
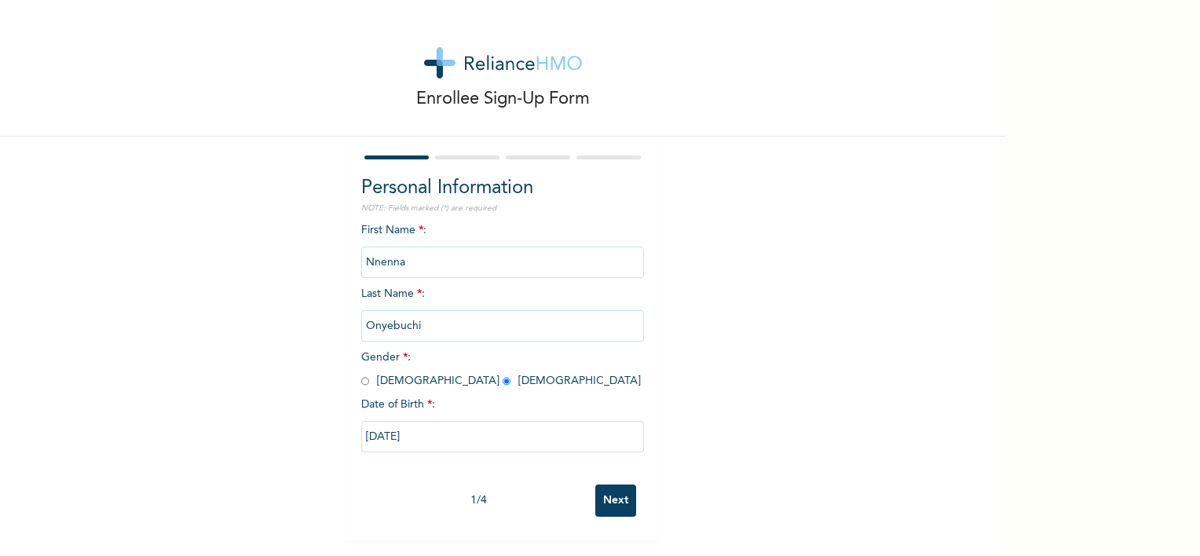
scroll to position [0, 0]
click at [610, 506] on input "Next" at bounding box center [615, 500] width 41 height 32
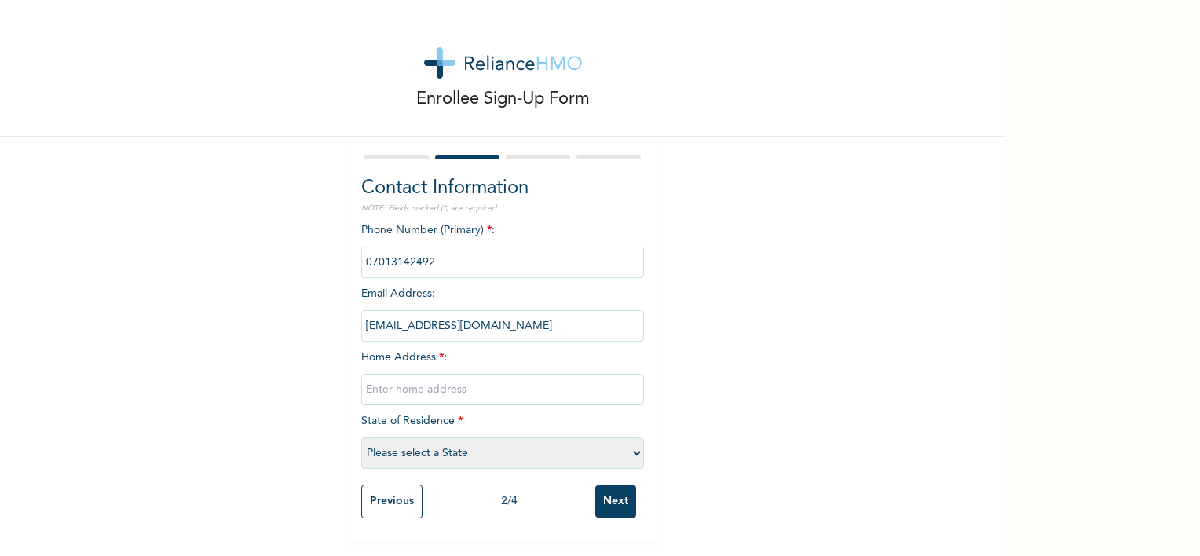
click at [471, 379] on input "text" at bounding box center [502, 389] width 283 height 31
type input "Midland Court, [GEOGRAPHIC_DATA]"
click at [419, 460] on select "Please select a State [PERSON_NAME] (FCT) [PERSON_NAME] Ibom [GEOGRAPHIC_DATA] …" at bounding box center [502, 452] width 283 height 31
select select "25"
click at [361, 437] on select "Please select a State [PERSON_NAME] (FCT) [PERSON_NAME] Ibom [GEOGRAPHIC_DATA] …" at bounding box center [502, 452] width 283 height 31
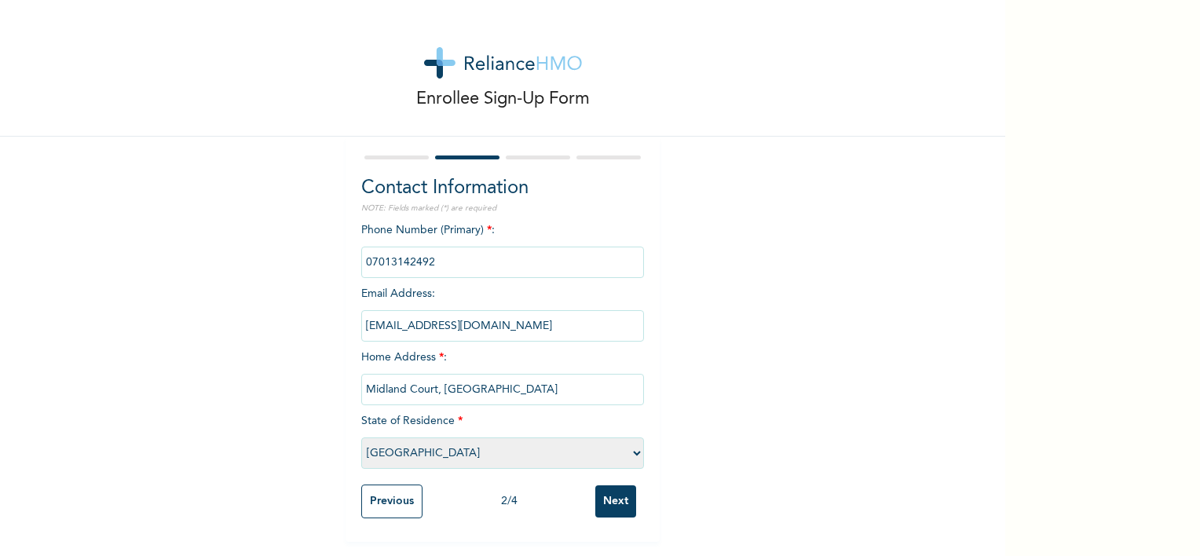
click at [618, 497] on input "Next" at bounding box center [615, 501] width 41 height 32
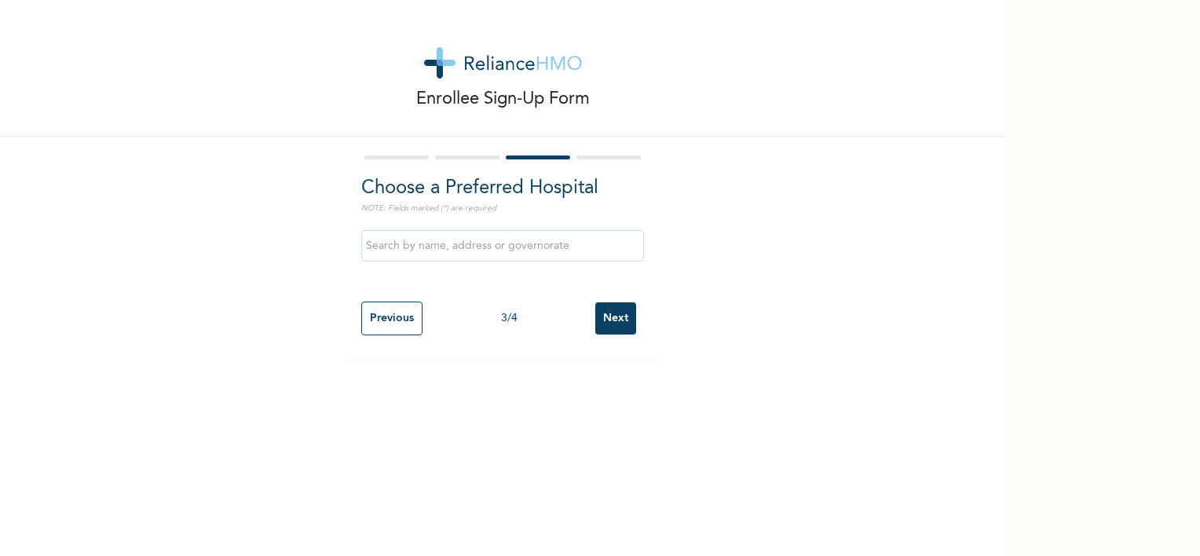
click at [614, 320] on input "Next" at bounding box center [615, 318] width 41 height 32
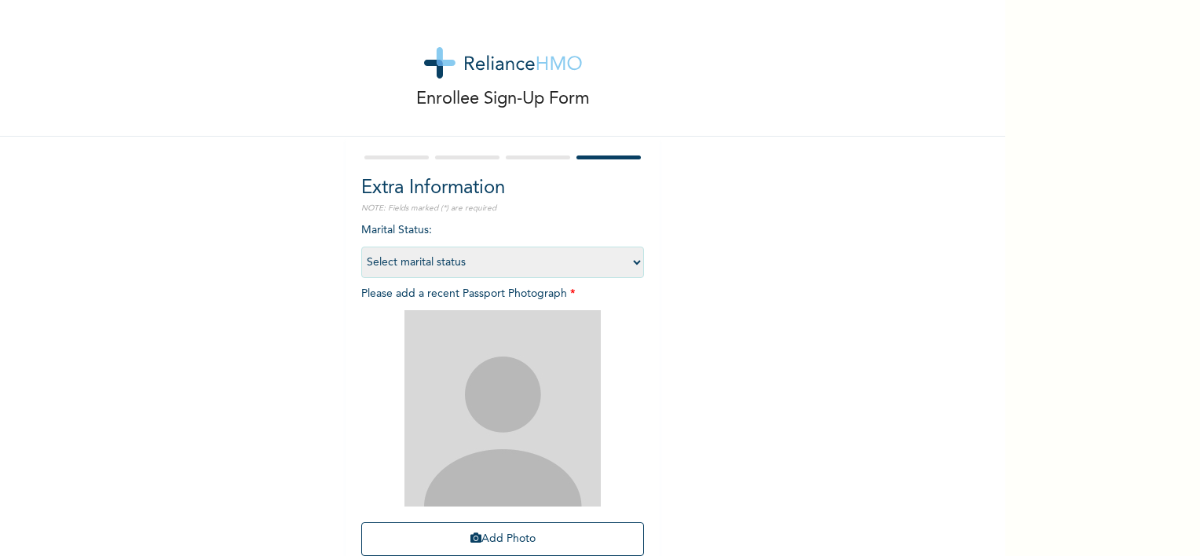
click at [446, 262] on select "Select marital status [DEMOGRAPHIC_DATA] Married [DEMOGRAPHIC_DATA] Widow/[DEMO…" at bounding box center [502, 262] width 283 height 31
select select "2"
click at [361, 247] on select "Select marital status [DEMOGRAPHIC_DATA] Married [DEMOGRAPHIC_DATA] Widow/[DEMO…" at bounding box center [502, 262] width 283 height 31
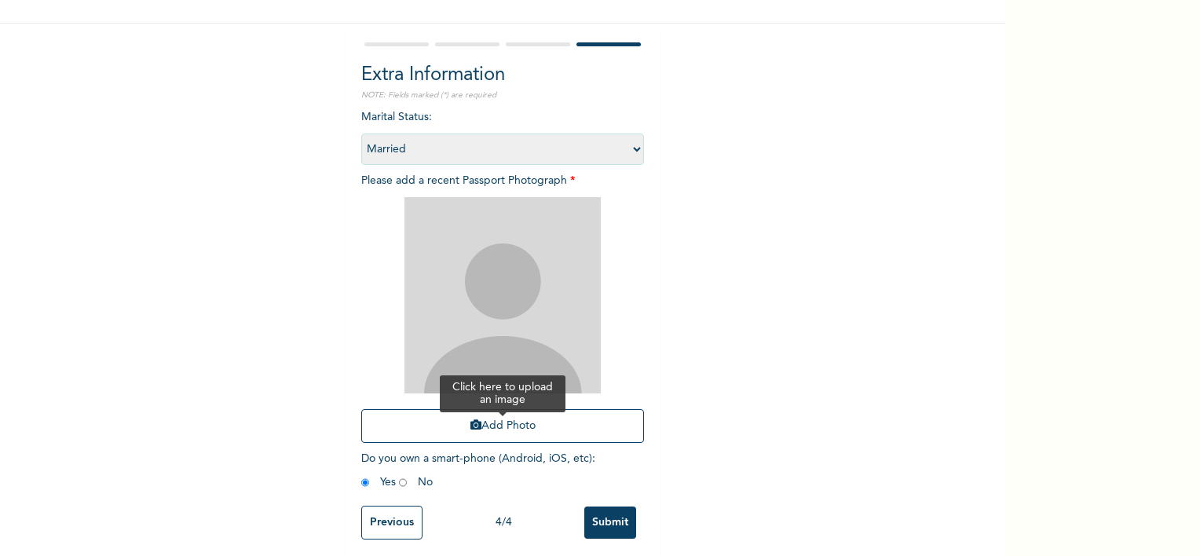
scroll to position [131, 0]
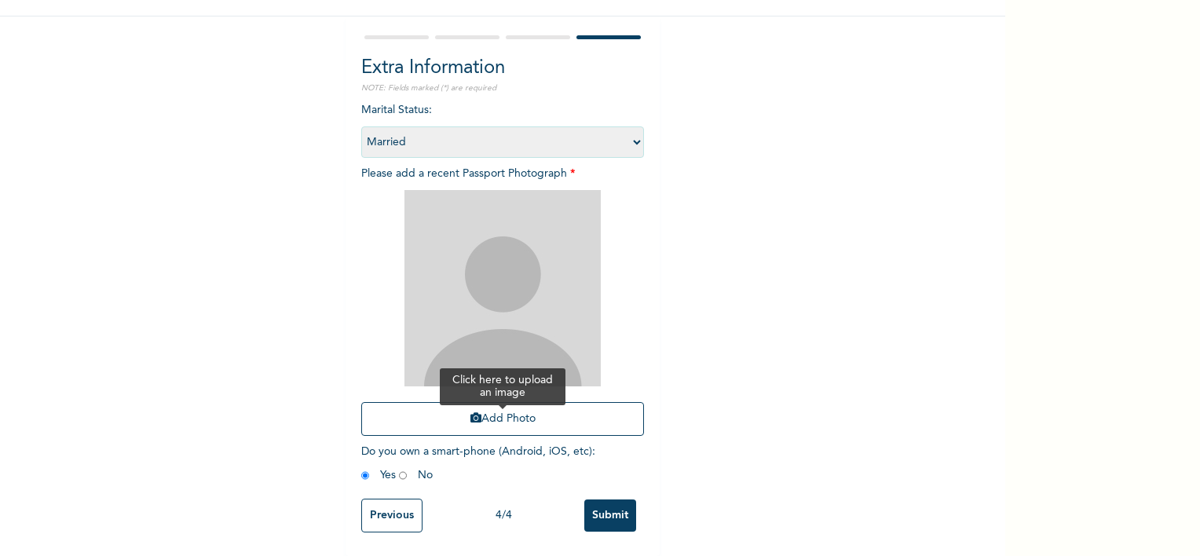
click at [501, 407] on button "Add Photo" at bounding box center [502, 419] width 283 height 34
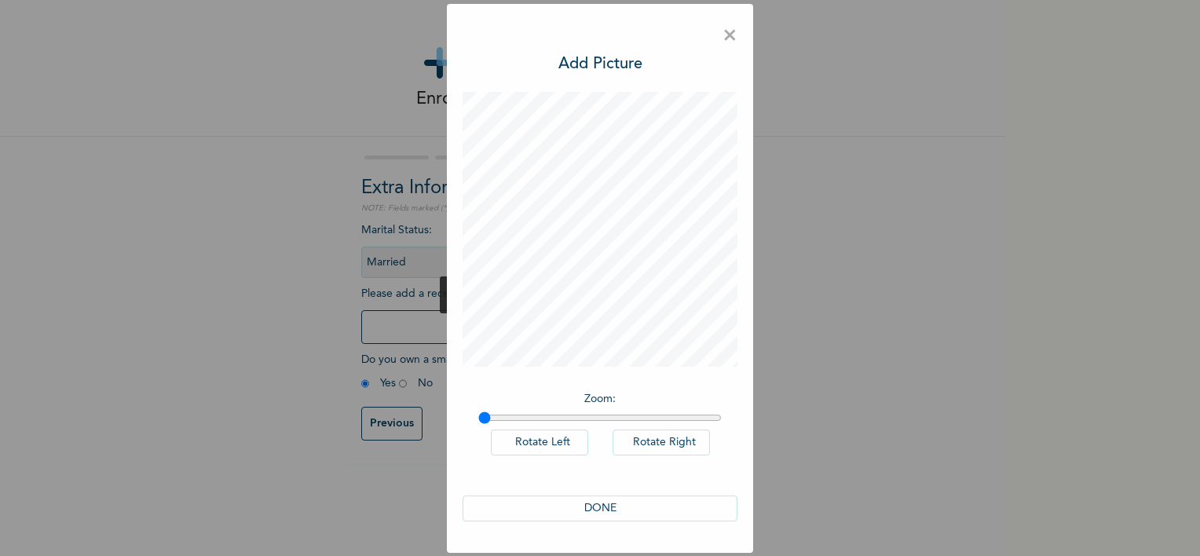
scroll to position [0, 0]
click at [592, 413] on input "range" at bounding box center [599, 417] width 243 height 13
type input "1"
click at [480, 418] on input "range" at bounding box center [599, 417] width 243 height 13
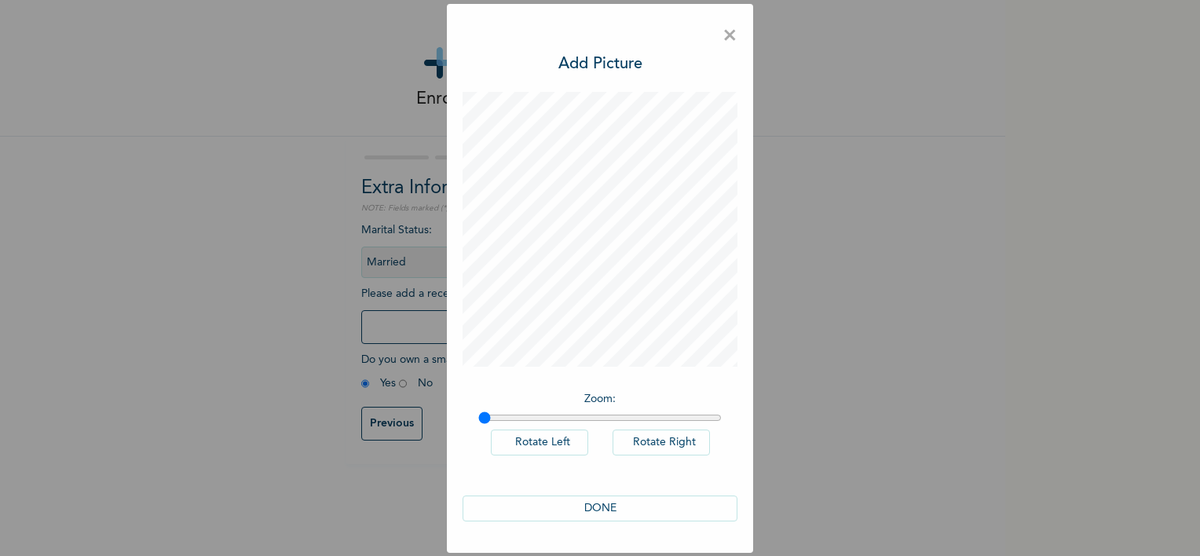
click at [480, 418] on input "range" at bounding box center [599, 417] width 243 height 13
click at [630, 515] on button "DONE" at bounding box center [599, 508] width 275 height 26
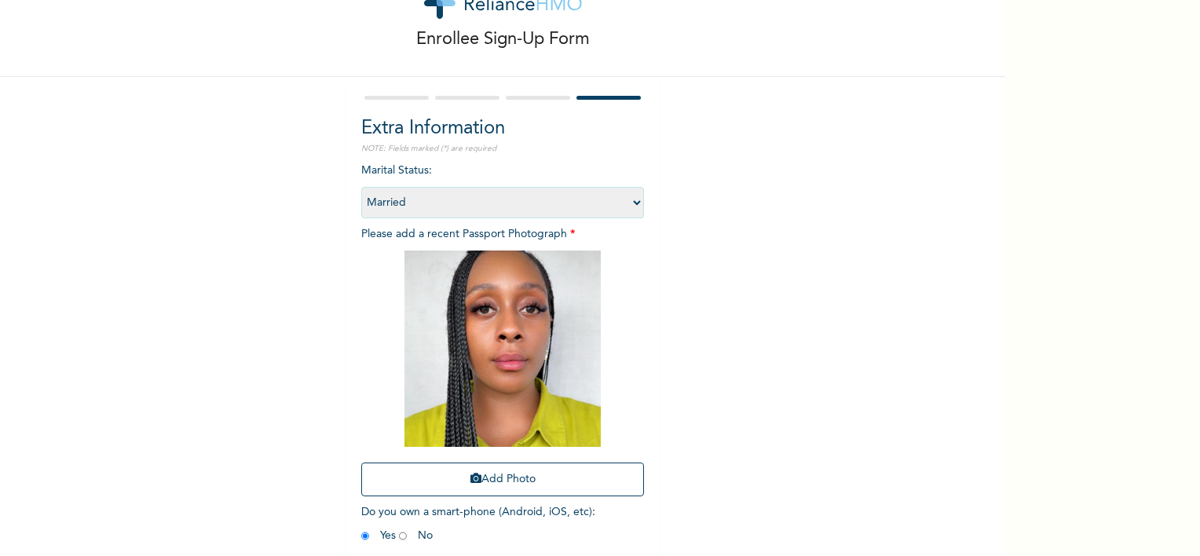
scroll to position [131, 0]
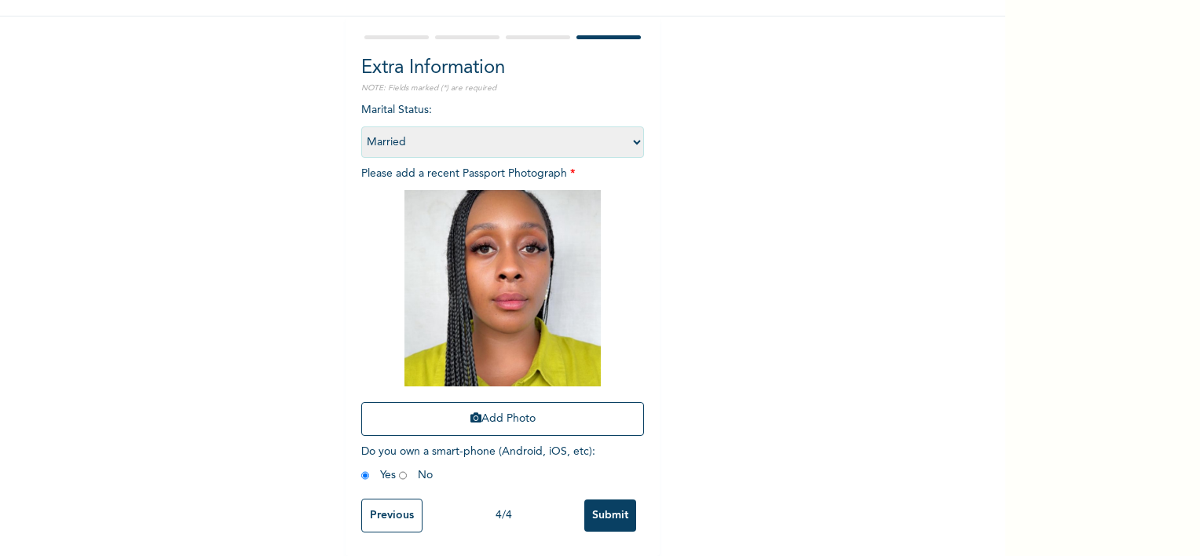
click at [609, 499] on input "Submit" at bounding box center [610, 515] width 52 height 32
